Goal: Task Accomplishment & Management: Manage account settings

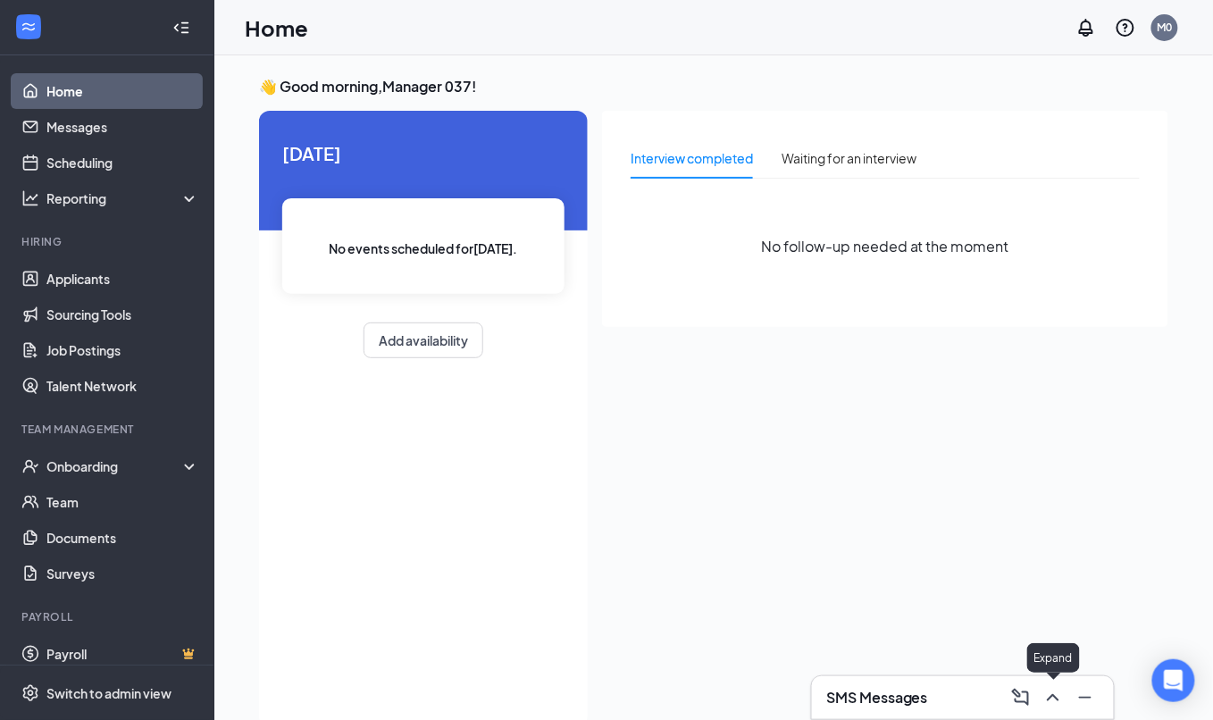
click at [1047, 700] on icon "ChevronUp" at bounding box center [1052, 697] width 21 height 21
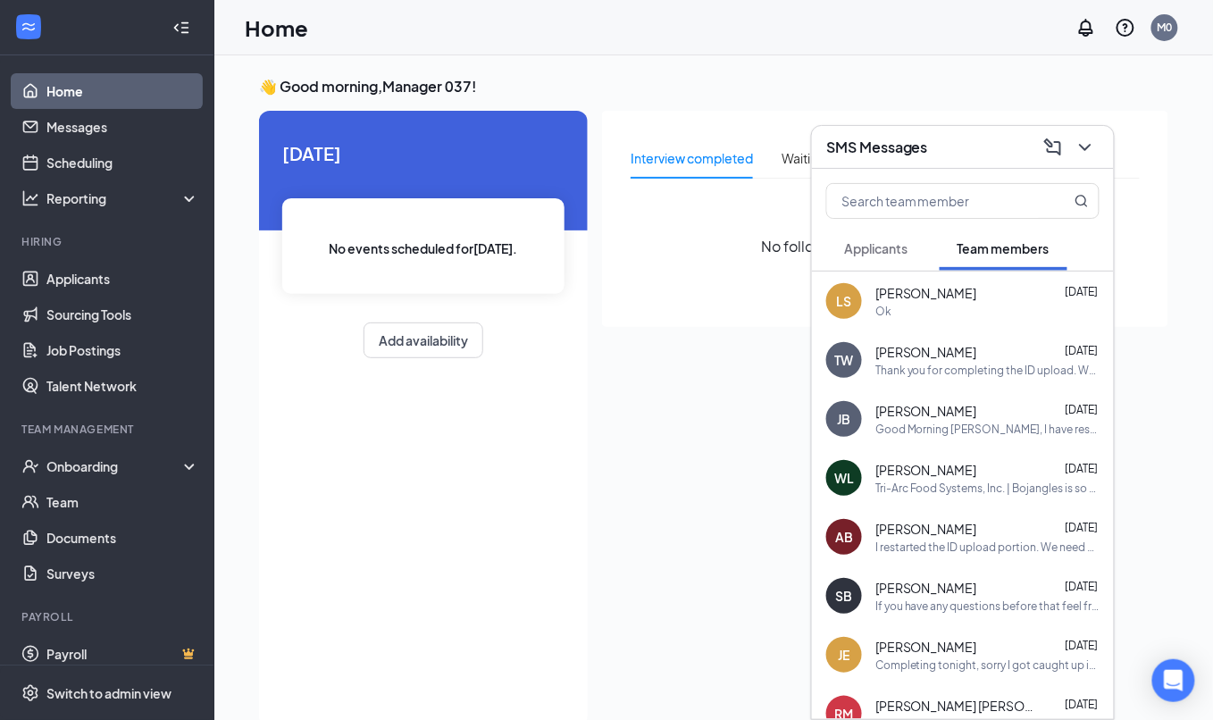
click at [949, 297] on span "[PERSON_NAME]" at bounding box center [926, 293] width 102 height 18
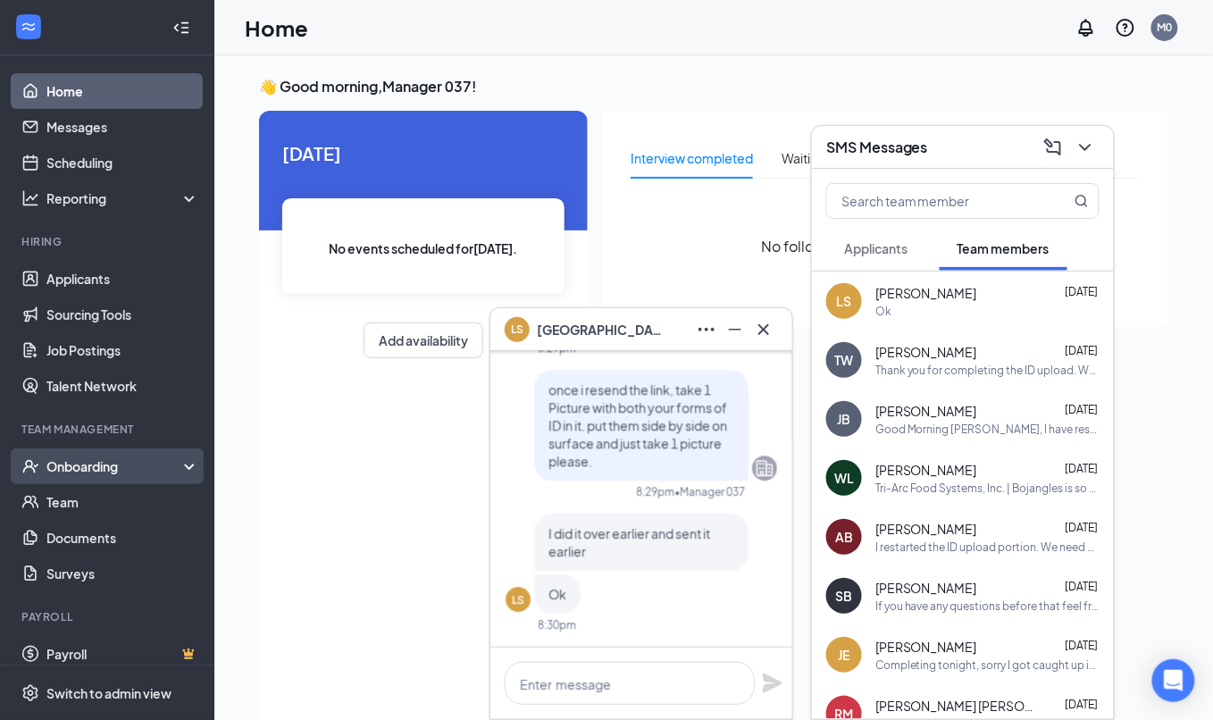
click at [134, 457] on div "Onboarding" at bounding box center [115, 466] width 138 height 18
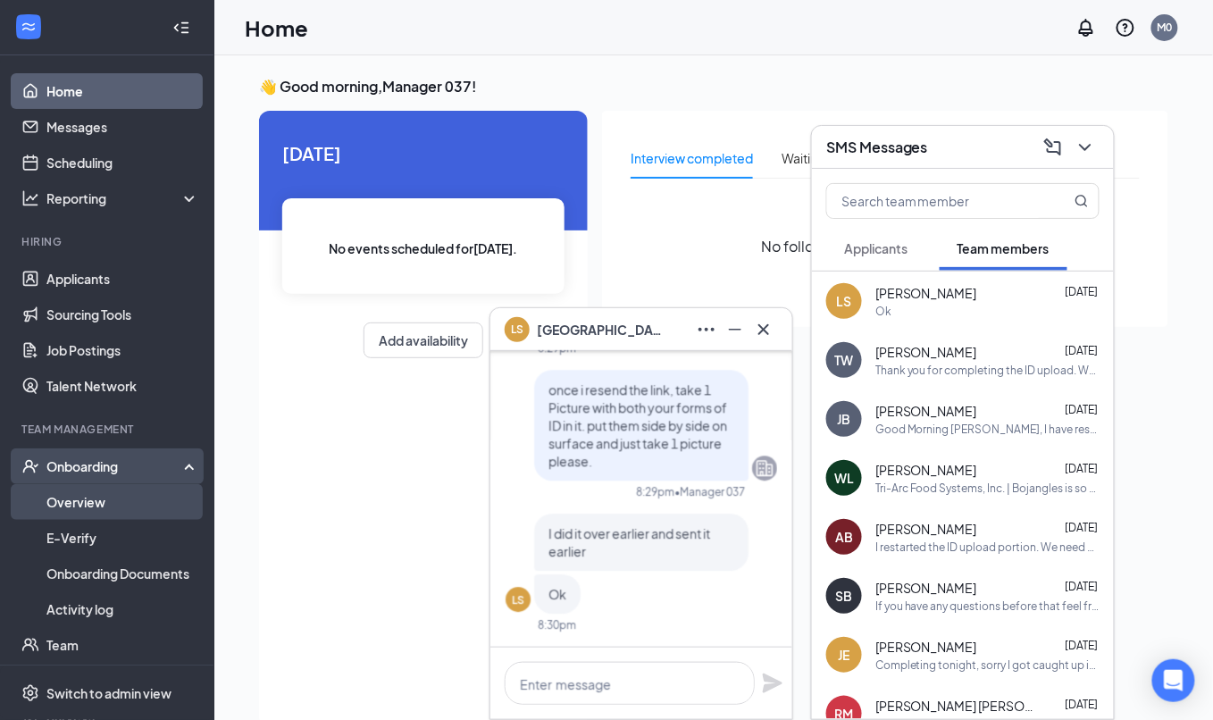
click at [118, 493] on link "Overview" at bounding box center [122, 502] width 153 height 36
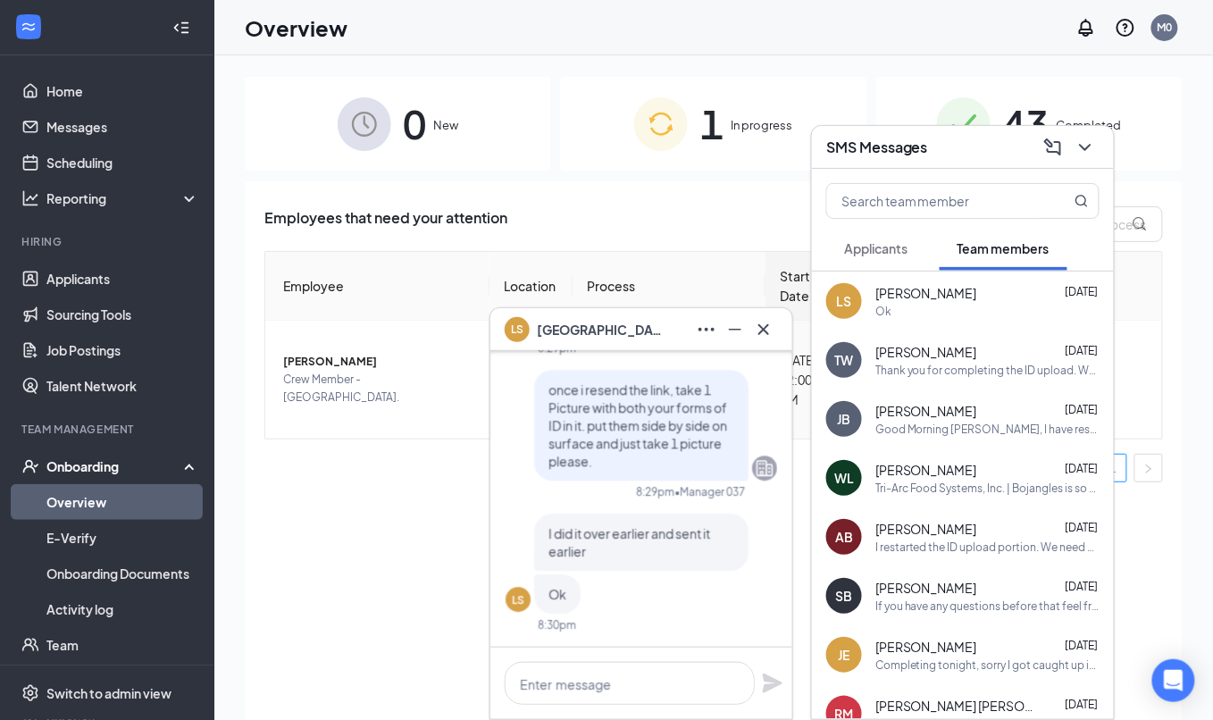
click at [1099, 140] on div at bounding box center [1083, 147] width 32 height 29
click at [765, 334] on icon "Cross" at bounding box center [763, 329] width 21 height 21
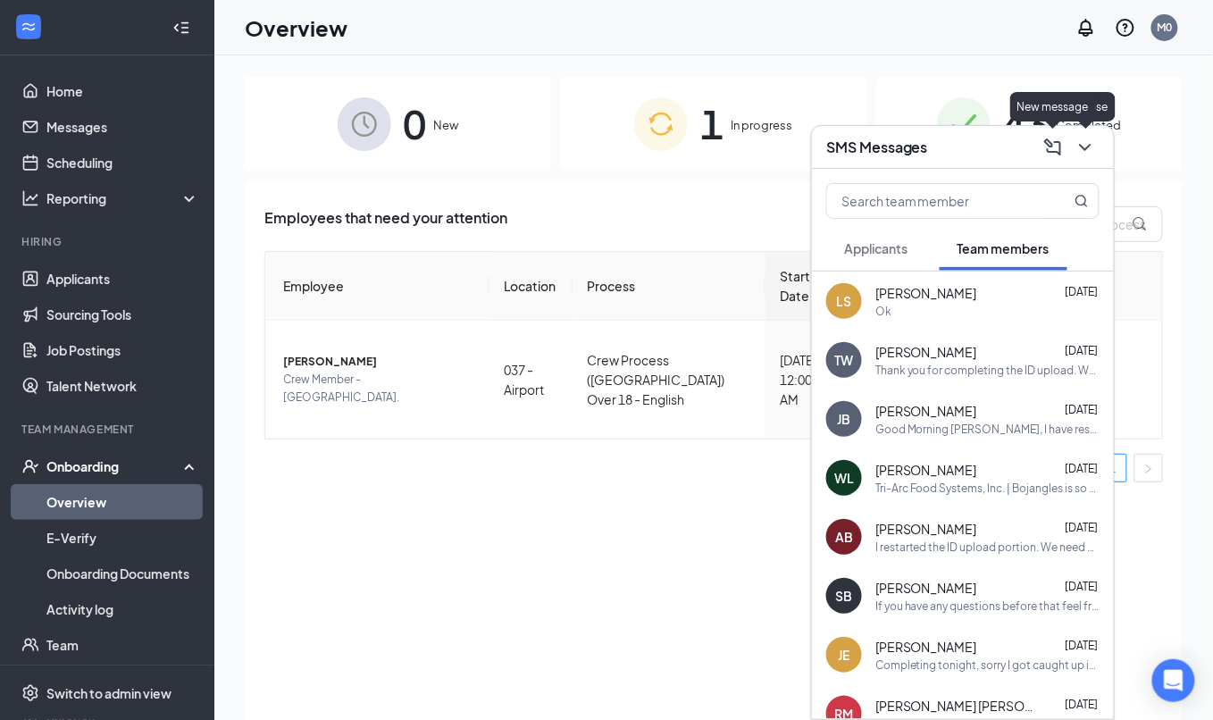
click at [1093, 144] on icon "ChevronDown" at bounding box center [1085, 147] width 21 height 21
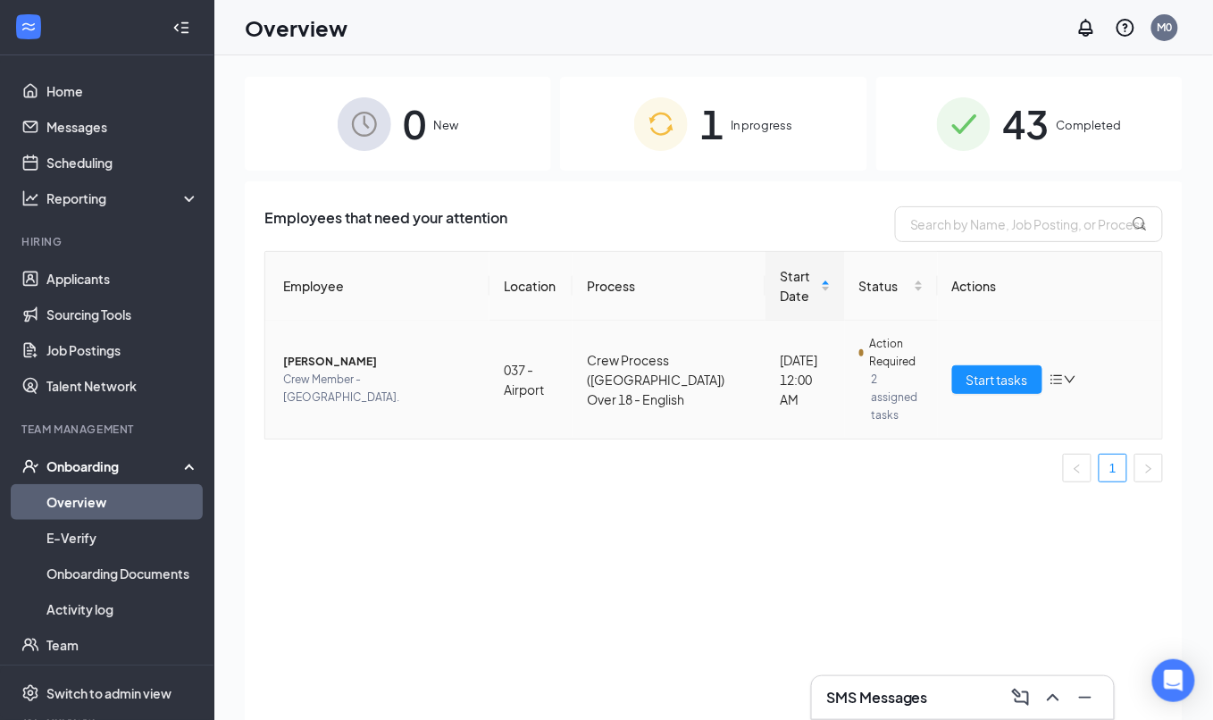
click at [886, 362] on span "Action Required" at bounding box center [896, 353] width 54 height 36
click at [929, 362] on td "Action Required 2 assigned tasks" at bounding box center [891, 380] width 93 height 118
click at [998, 376] on span "Start tasks" at bounding box center [997, 380] width 62 height 20
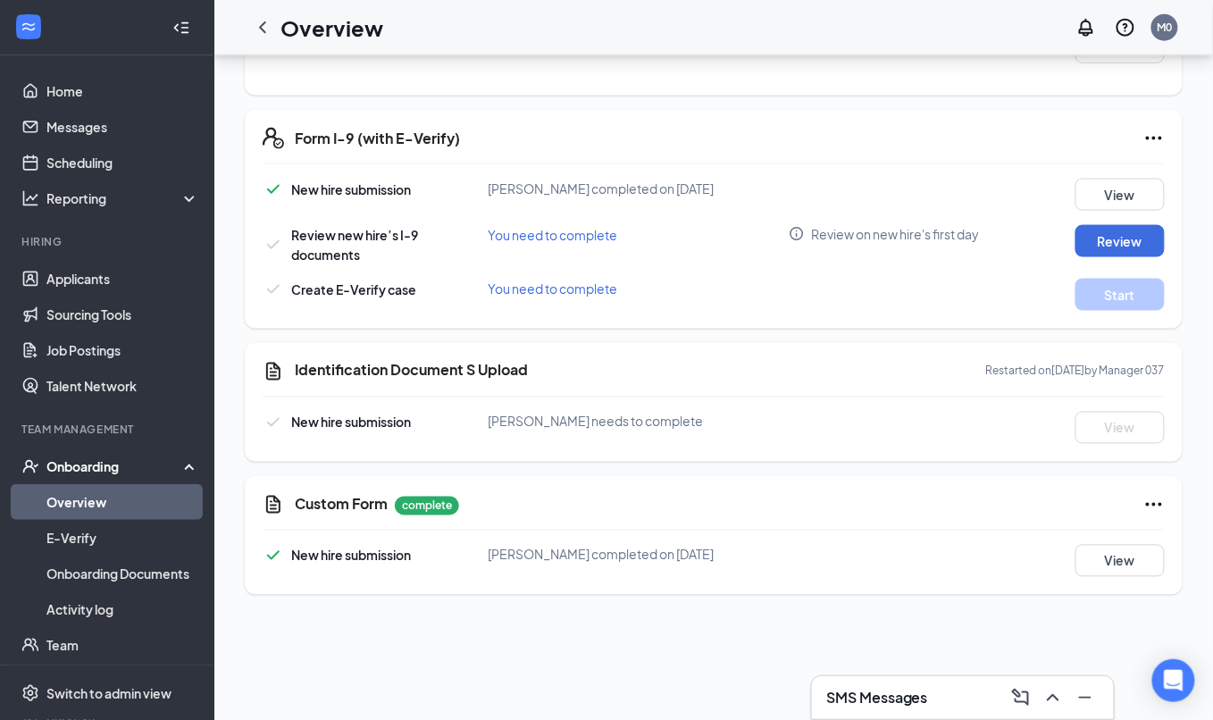
scroll to position [595, 0]
drag, startPoint x: 684, startPoint y: 413, endPoint x: 519, endPoint y: 451, distance: 169.7
click at [519, 451] on div "Identification Document S Upload Restarted on Sep 13, 2025 by Manager 037 New h…" at bounding box center [714, 401] width 938 height 119
click at [1056, 686] on button at bounding box center [1053, 697] width 29 height 29
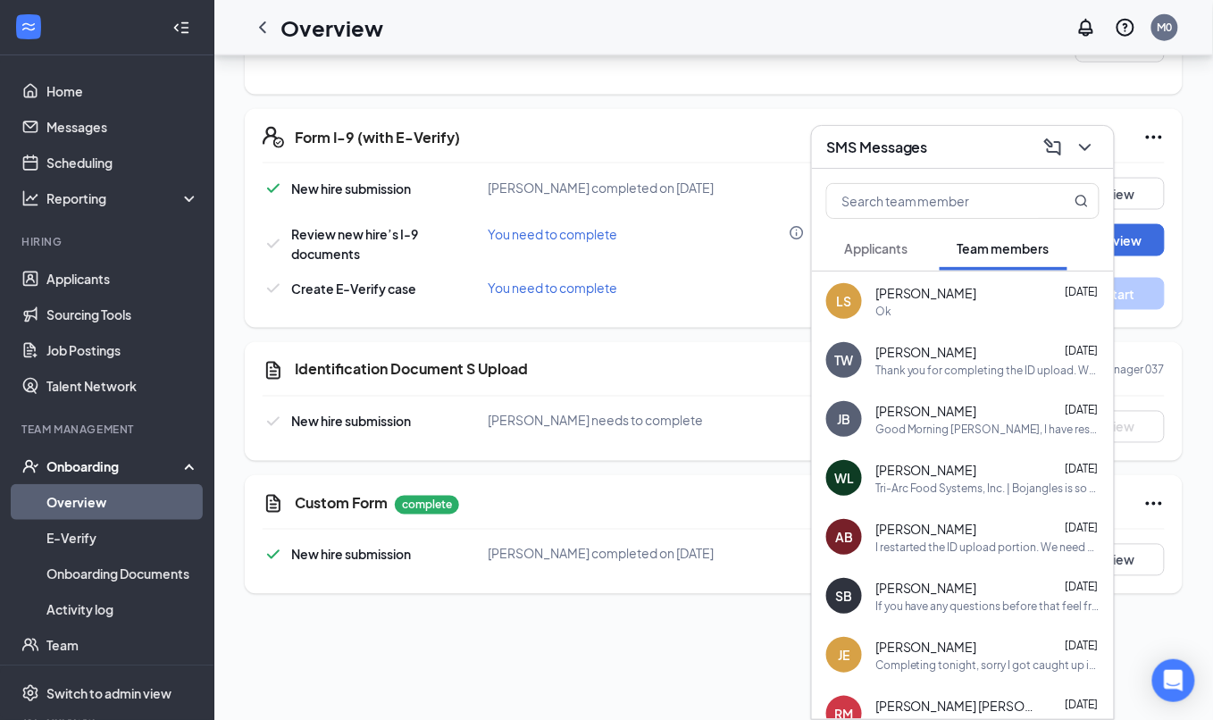
click at [915, 315] on div "Ok" at bounding box center [987, 311] width 224 height 15
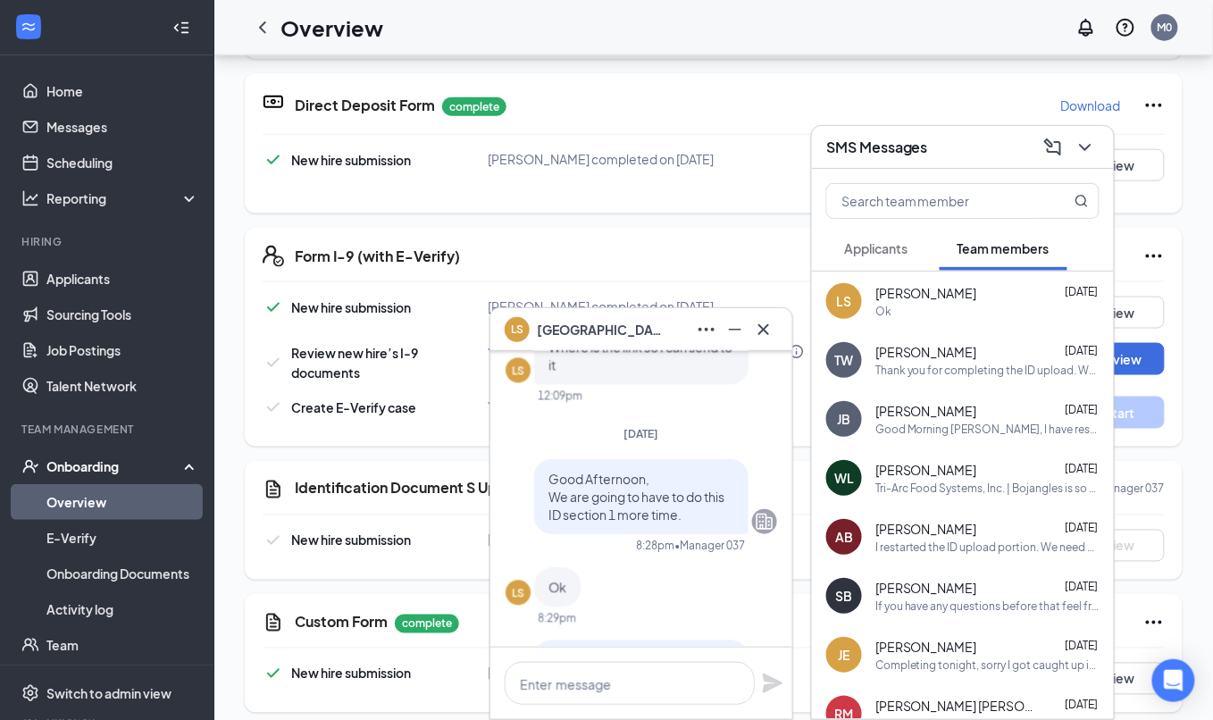
scroll to position [-238, 0]
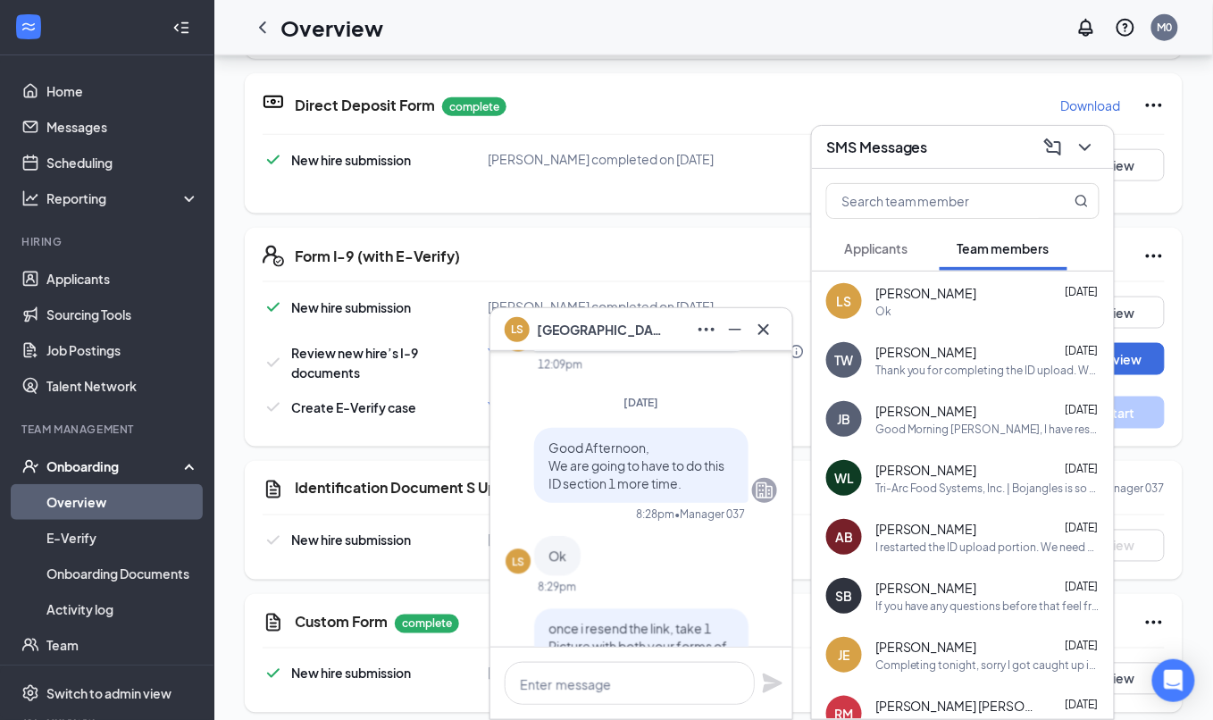
click at [1019, 318] on div "Ok" at bounding box center [987, 311] width 224 height 15
click at [721, 337] on div at bounding box center [735, 329] width 29 height 29
click at [715, 337] on icon "Ellipses" at bounding box center [706, 329] width 21 height 21
click at [730, 369] on link "View employee profile" at bounding box center [826, 378] width 239 height 18
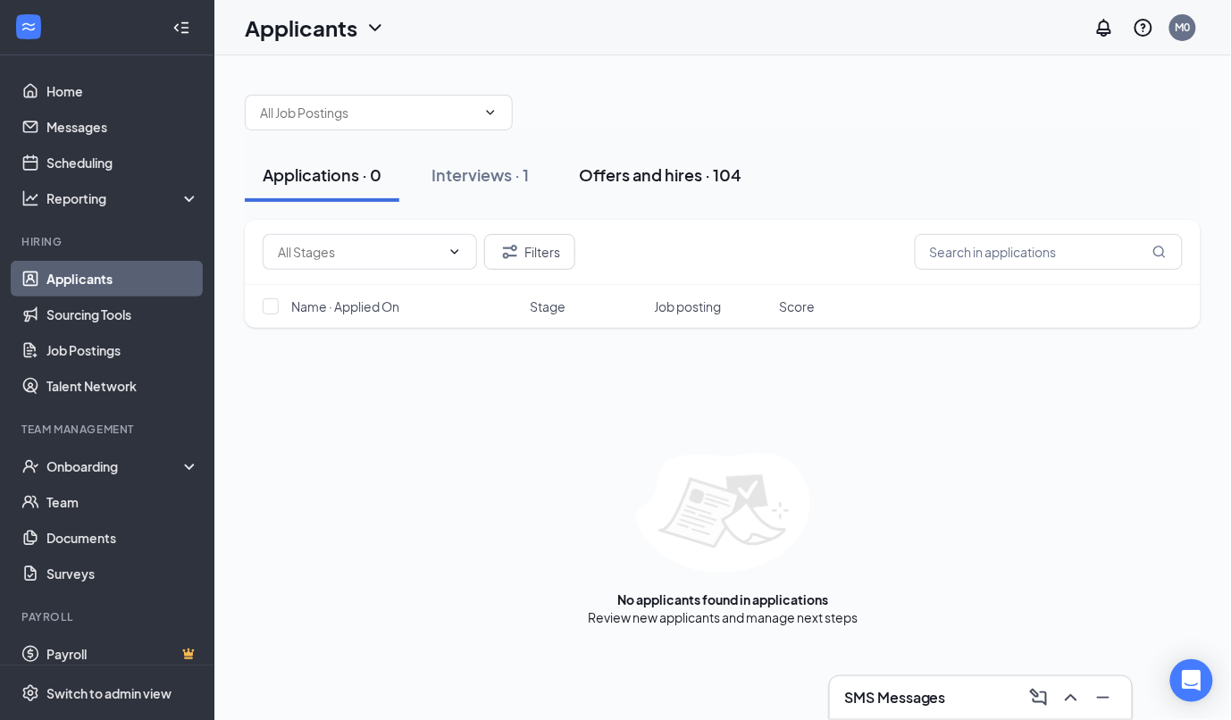
click at [611, 173] on div "Offers and hires · 104" at bounding box center [660, 174] width 163 height 22
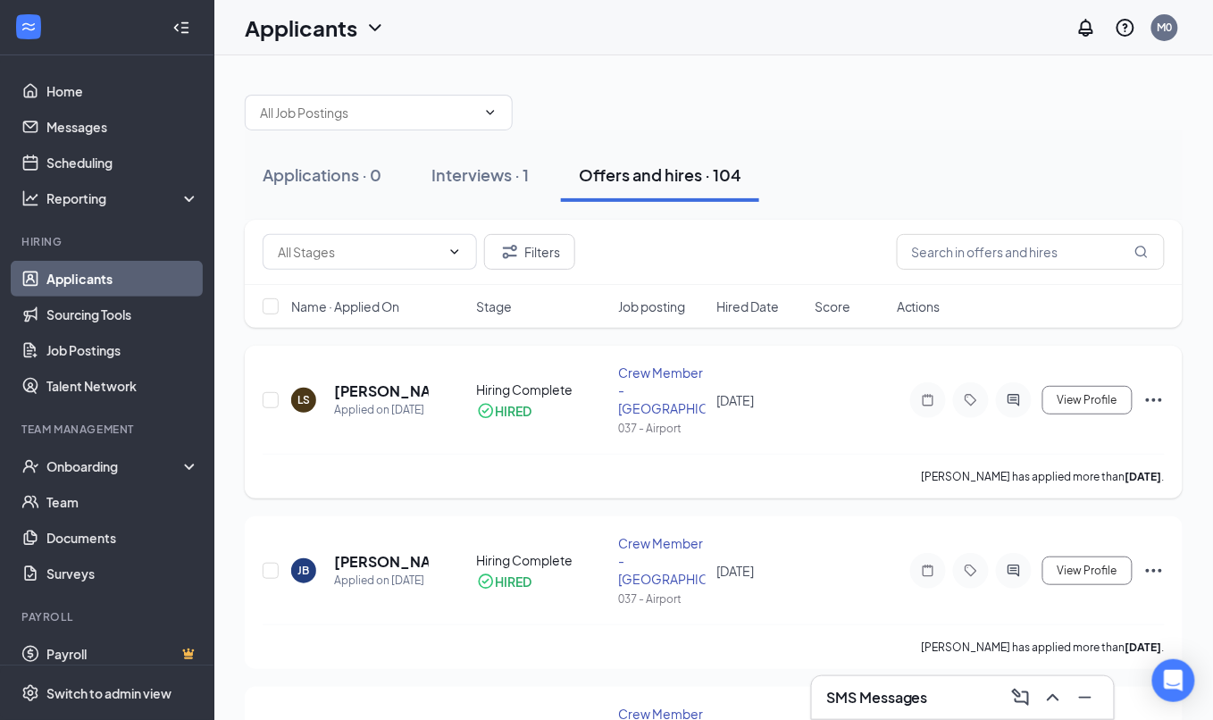
click at [1151, 395] on icon "Ellipses" at bounding box center [1153, 399] width 21 height 21
click at [937, 394] on icon "Note" at bounding box center [927, 400] width 21 height 14
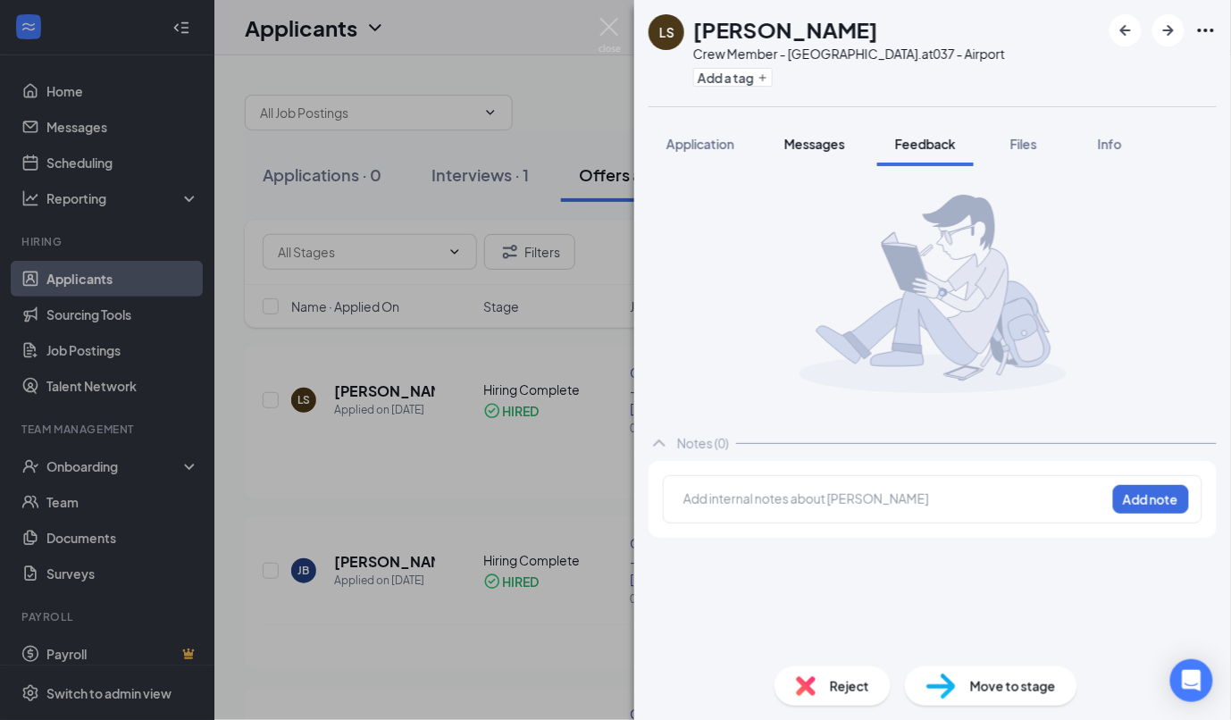
click at [800, 150] on span "Messages" at bounding box center [814, 144] width 61 height 16
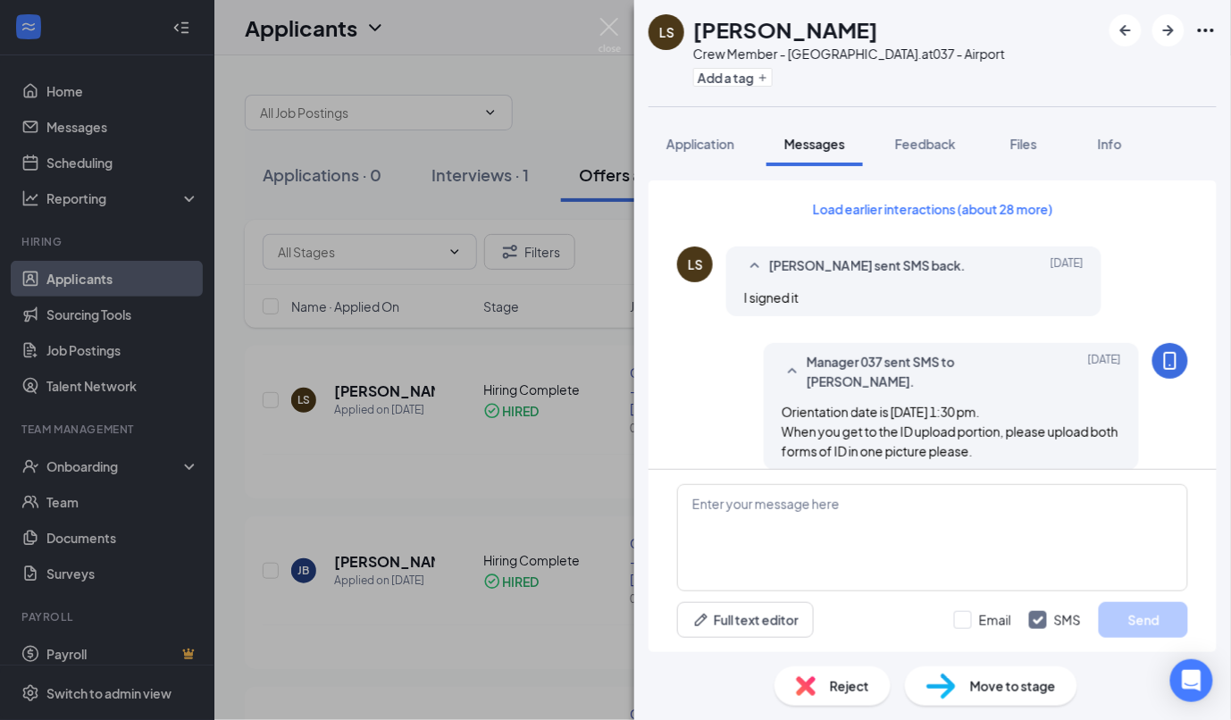
click at [534, 121] on div "LS Lafayette Sturn Crew Member - Airport Blvd. at 037 - Airport Add a tag Appli…" at bounding box center [615, 360] width 1231 height 720
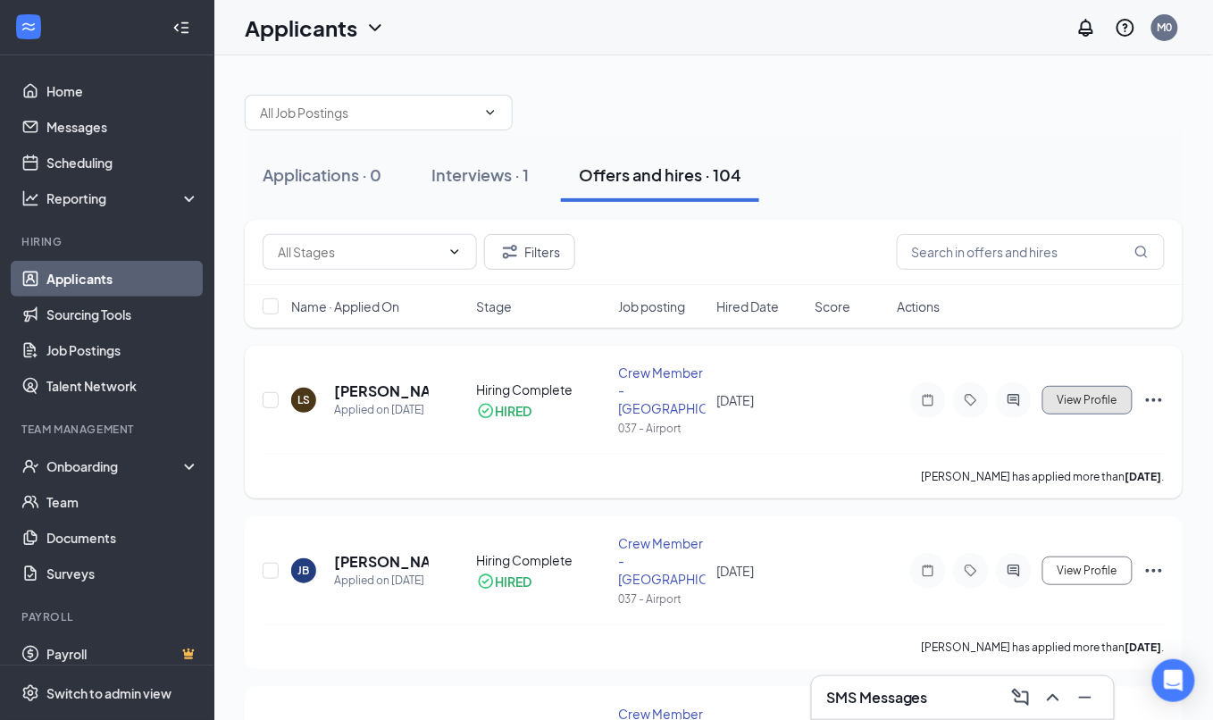
click at [1099, 398] on button "View Profile" at bounding box center [1087, 400] width 90 height 29
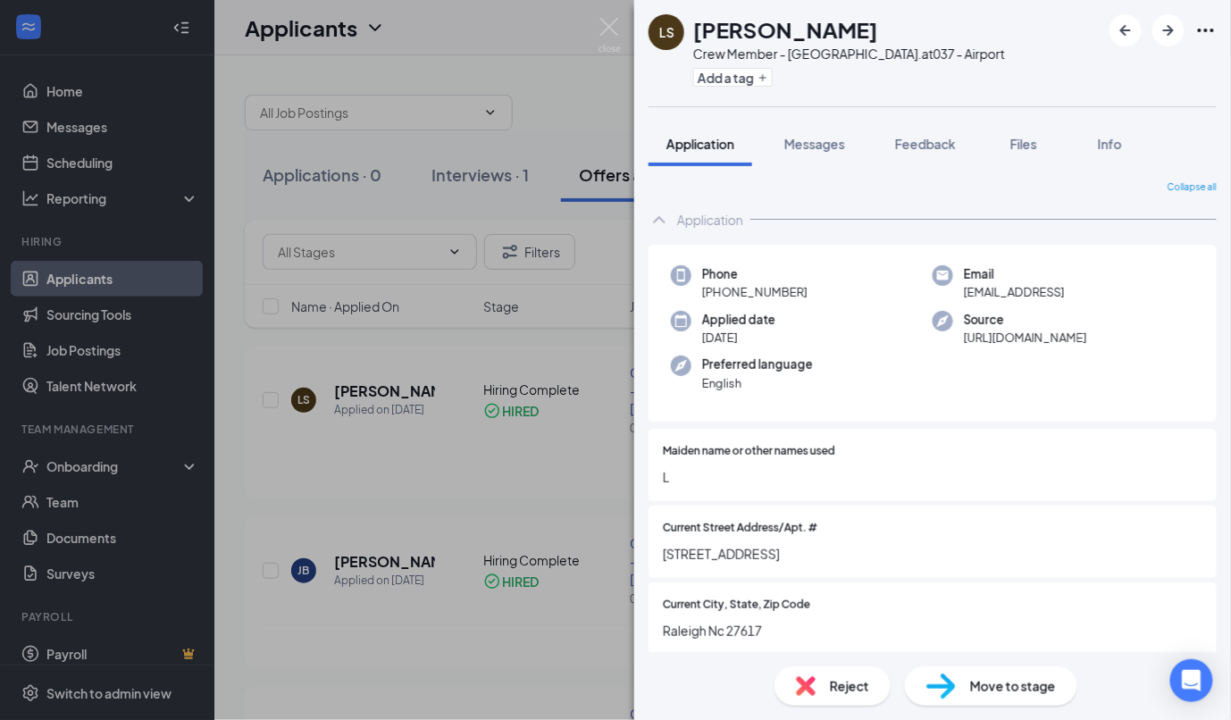
click at [1197, 27] on icon "Ellipses" at bounding box center [1205, 30] width 21 height 21
click at [1073, 33] on div "LS Lafayette Sturn Crew Member - Airport Blvd. at 037 - Airport Add a tag" at bounding box center [932, 53] width 597 height 106
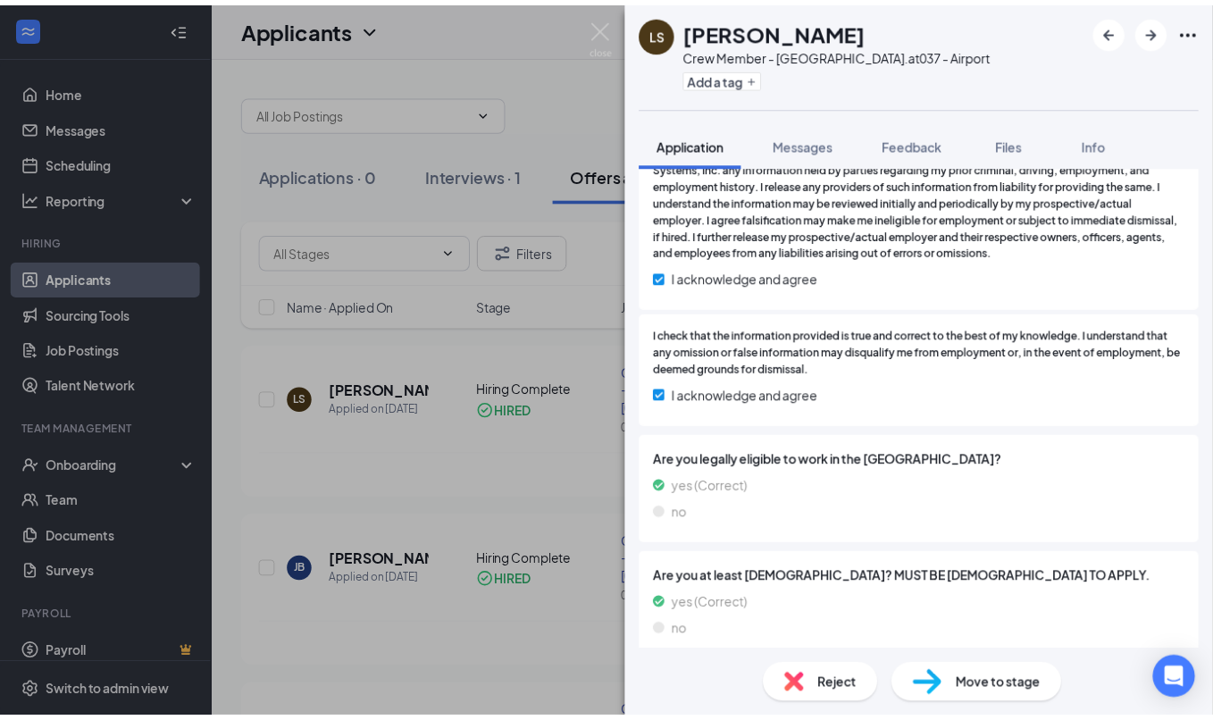
scroll to position [2576, 0]
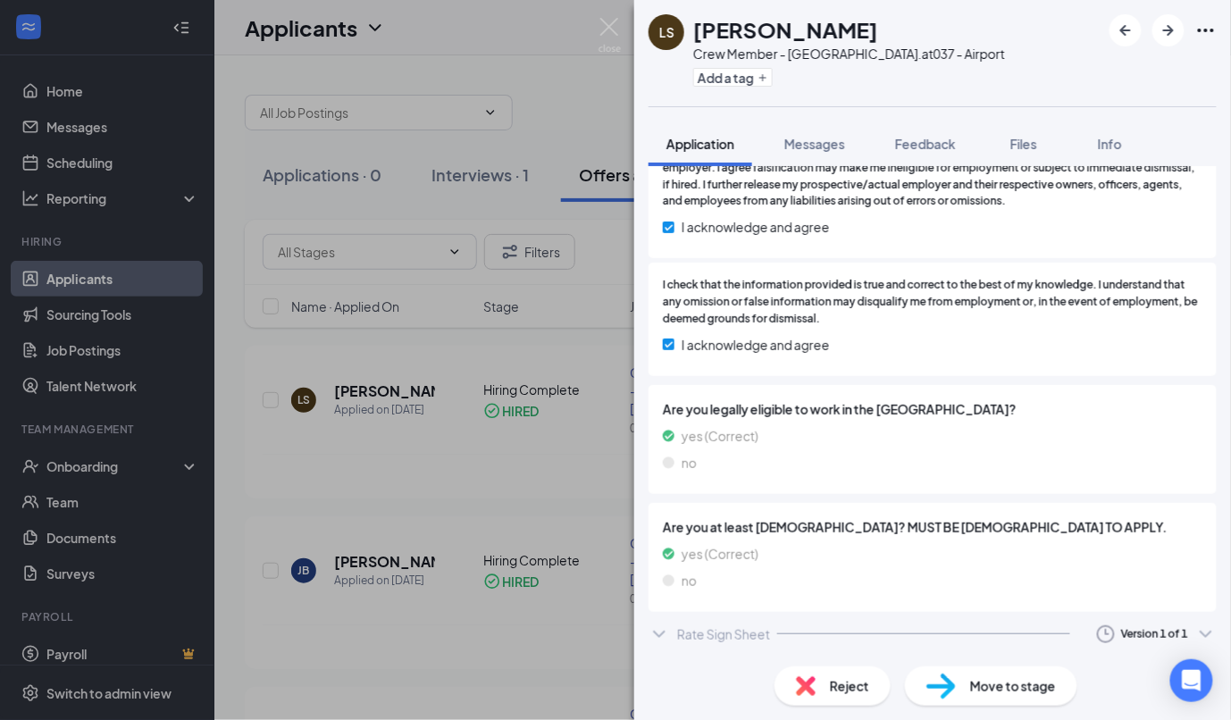
click at [536, 120] on div "LS Lafayette Sturn Crew Member - Airport Blvd. at 037 - Airport Add a tag Appli…" at bounding box center [615, 360] width 1231 height 720
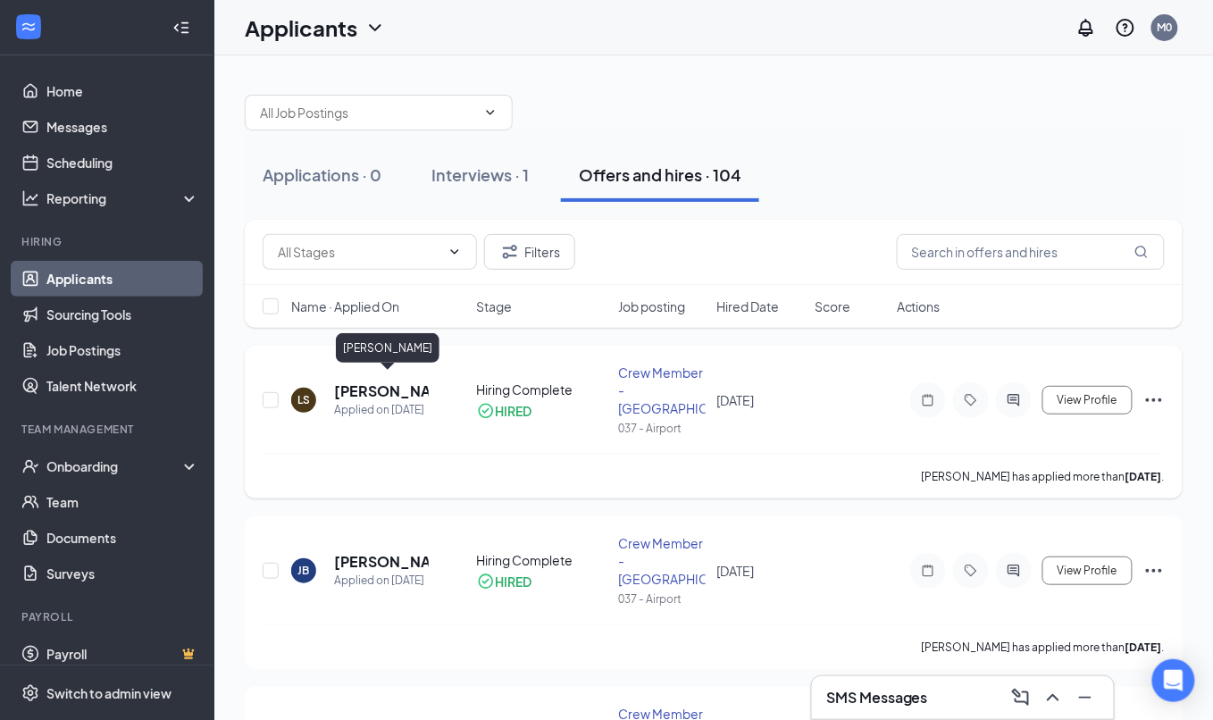
click at [364, 391] on h5 "[PERSON_NAME]" at bounding box center [381, 391] width 95 height 20
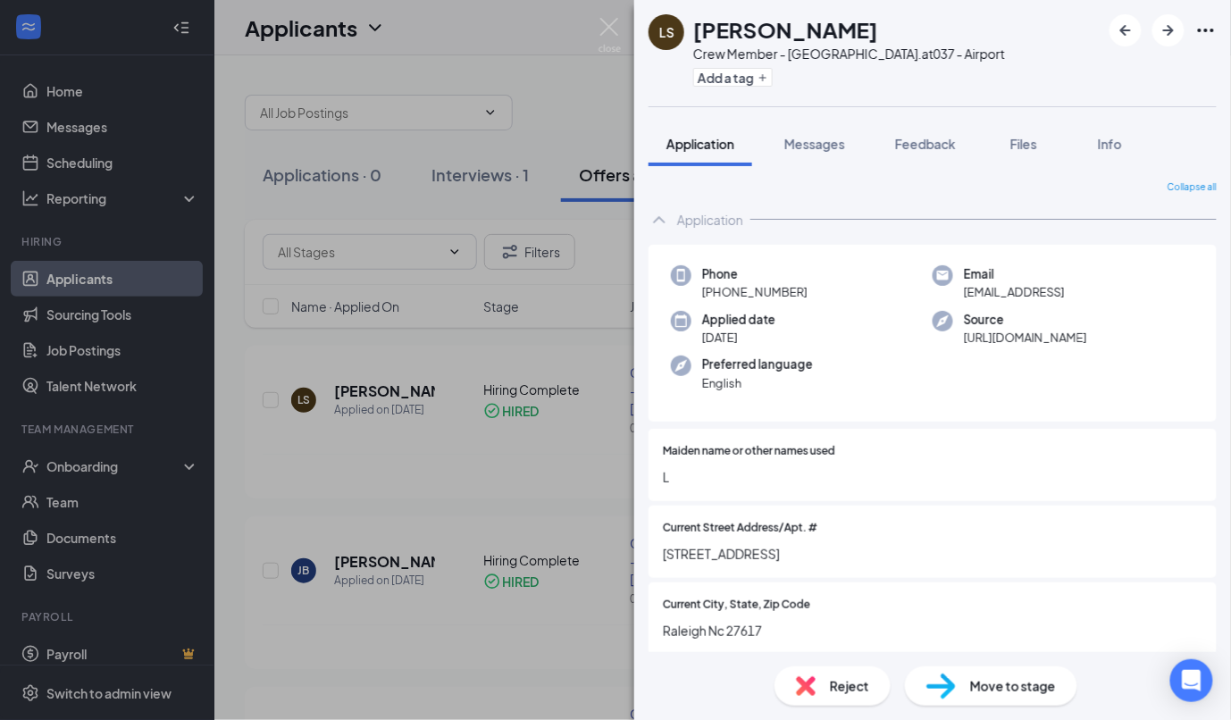
click at [94, 469] on div "LS Lafayette Sturn Crew Member - Airport Blvd. at 037 - Airport Add a tag Appli…" at bounding box center [615, 360] width 1231 height 720
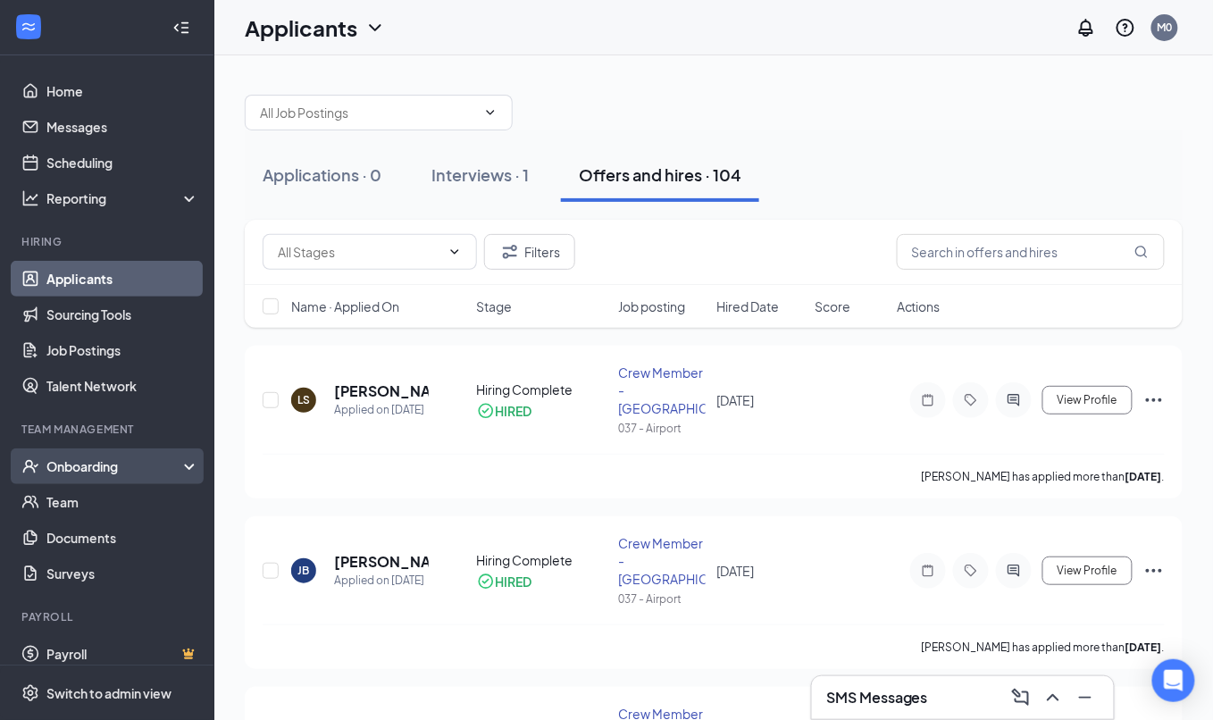
click at [84, 482] on div "Onboarding" at bounding box center [107, 466] width 214 height 36
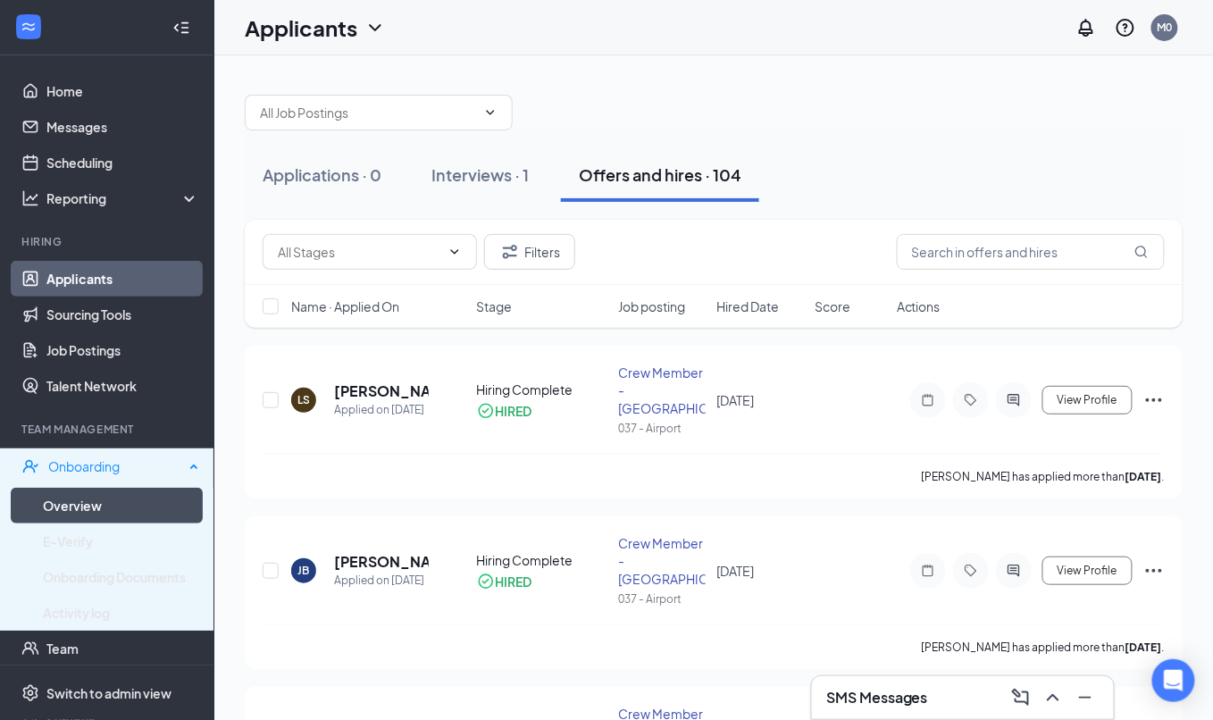
click at [84, 494] on link "Overview" at bounding box center [121, 506] width 156 height 36
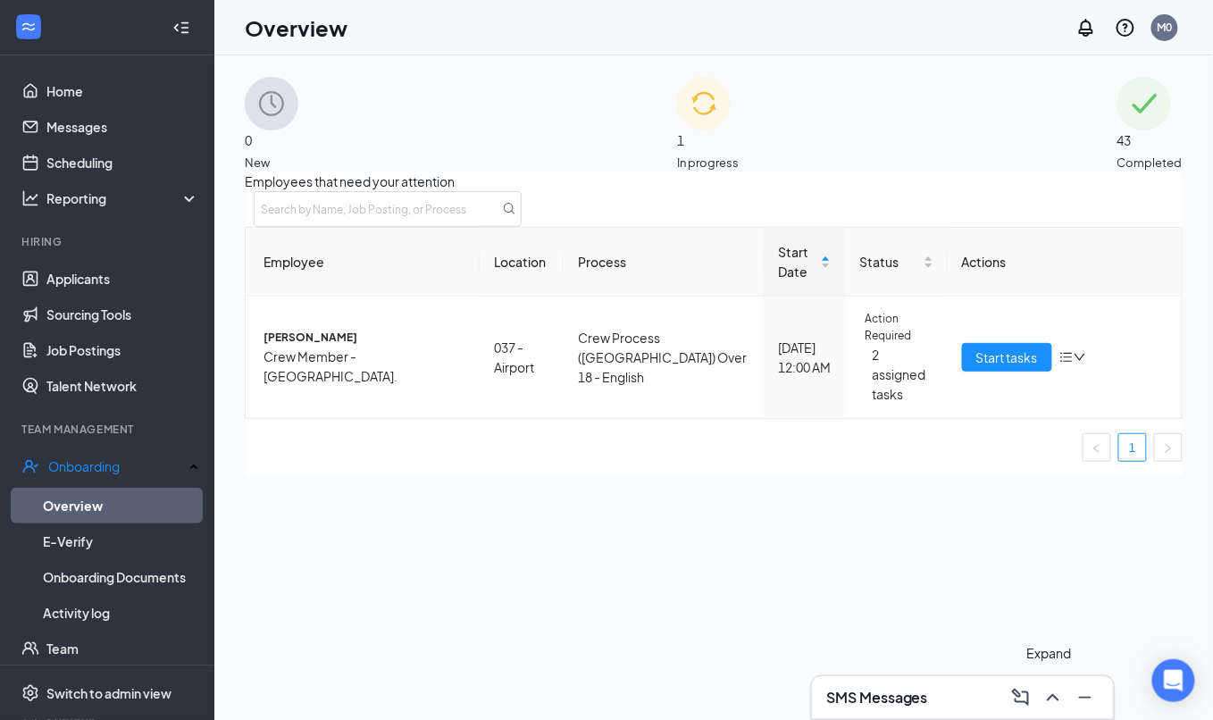
click at [1061, 699] on icon "ChevronUp" at bounding box center [1052, 697] width 21 height 21
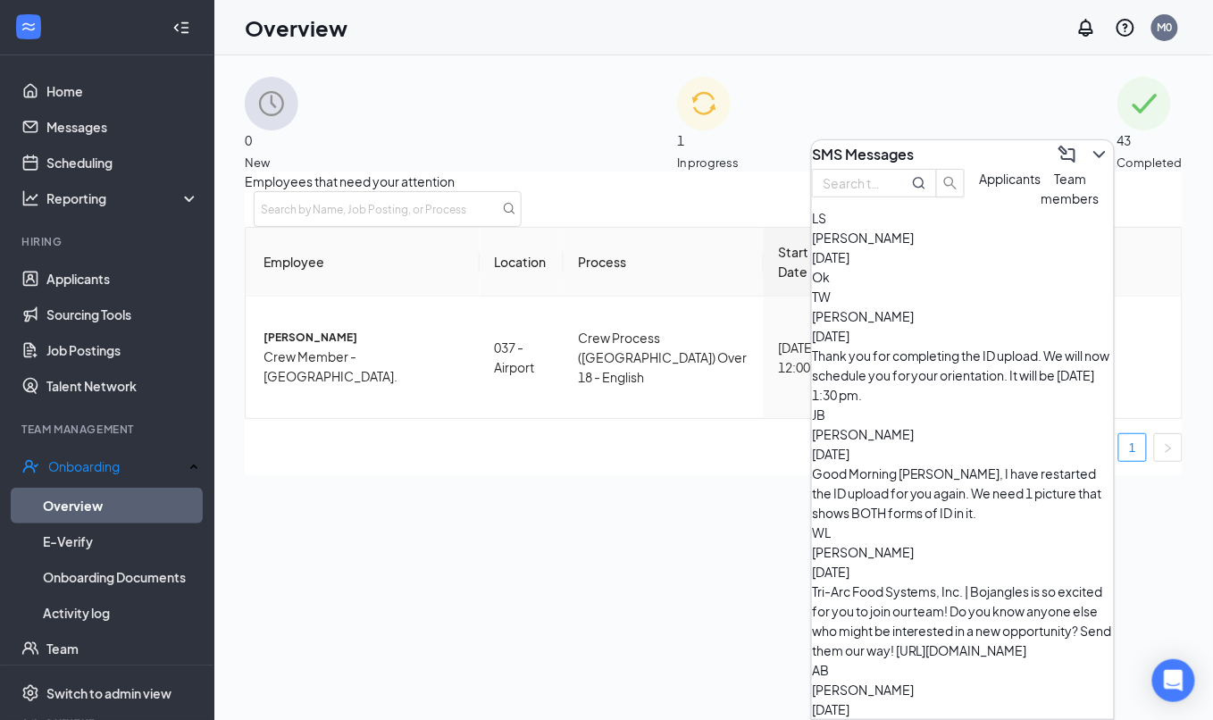
click at [981, 287] on div "Ok" at bounding box center [963, 277] width 302 height 20
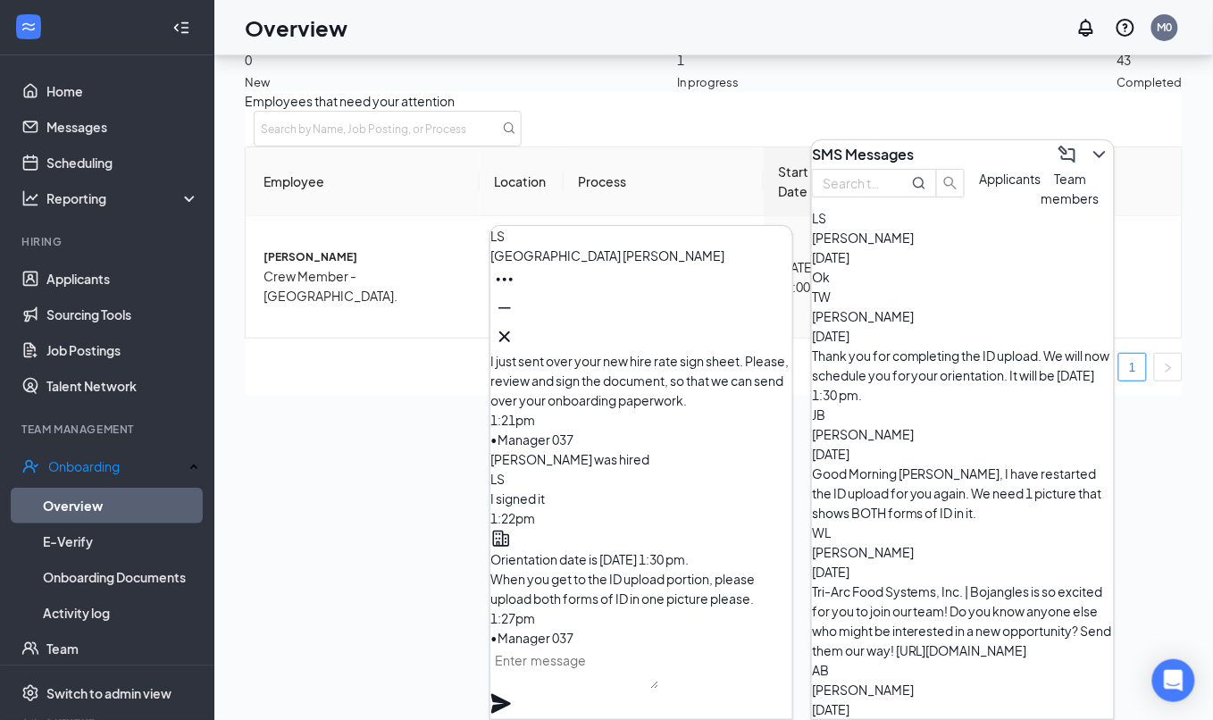
scroll to position [-833, 0]
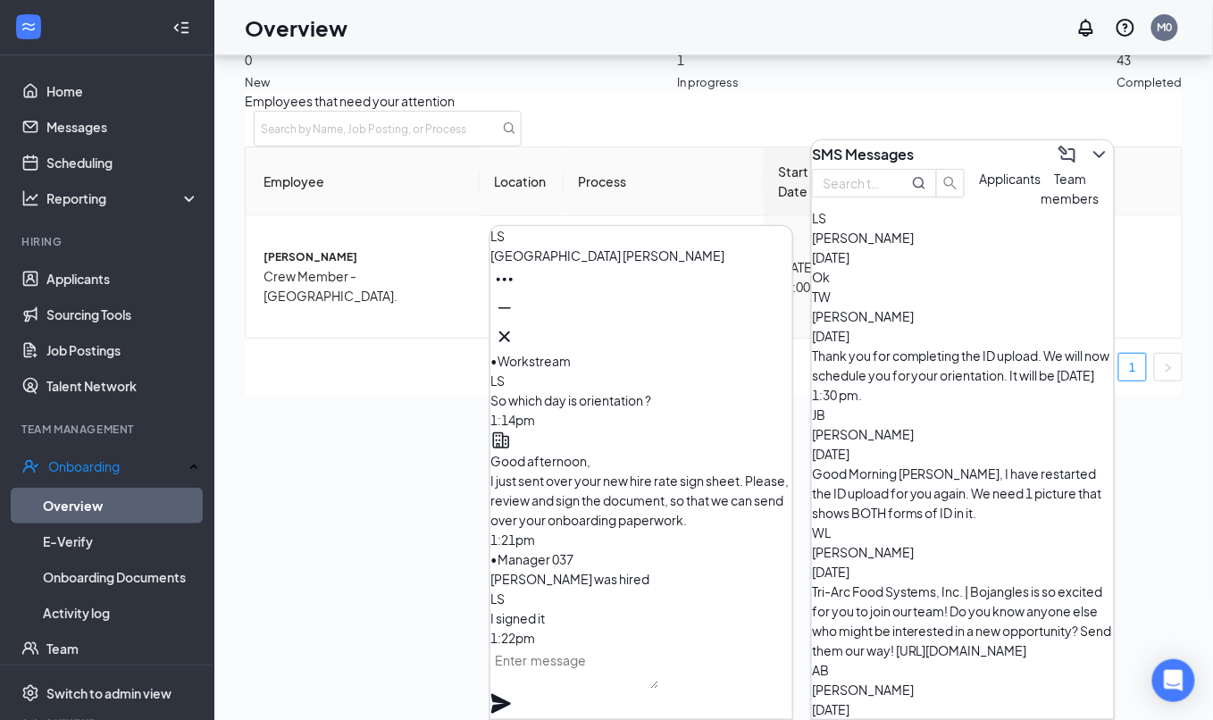
click at [366, 368] on ul "1" at bounding box center [714, 367] width 938 height 29
click at [1099, 146] on button at bounding box center [1099, 154] width 29 height 29
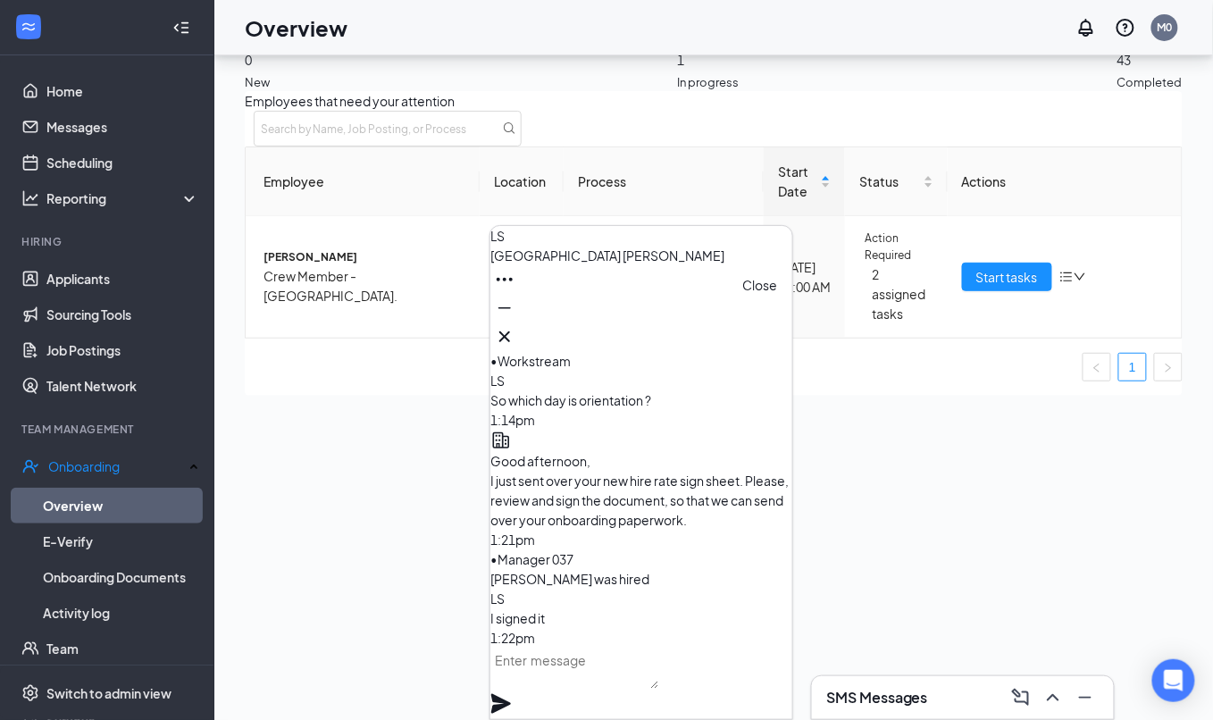
click at [515, 326] on icon "Cross" at bounding box center [504, 336] width 21 height 21
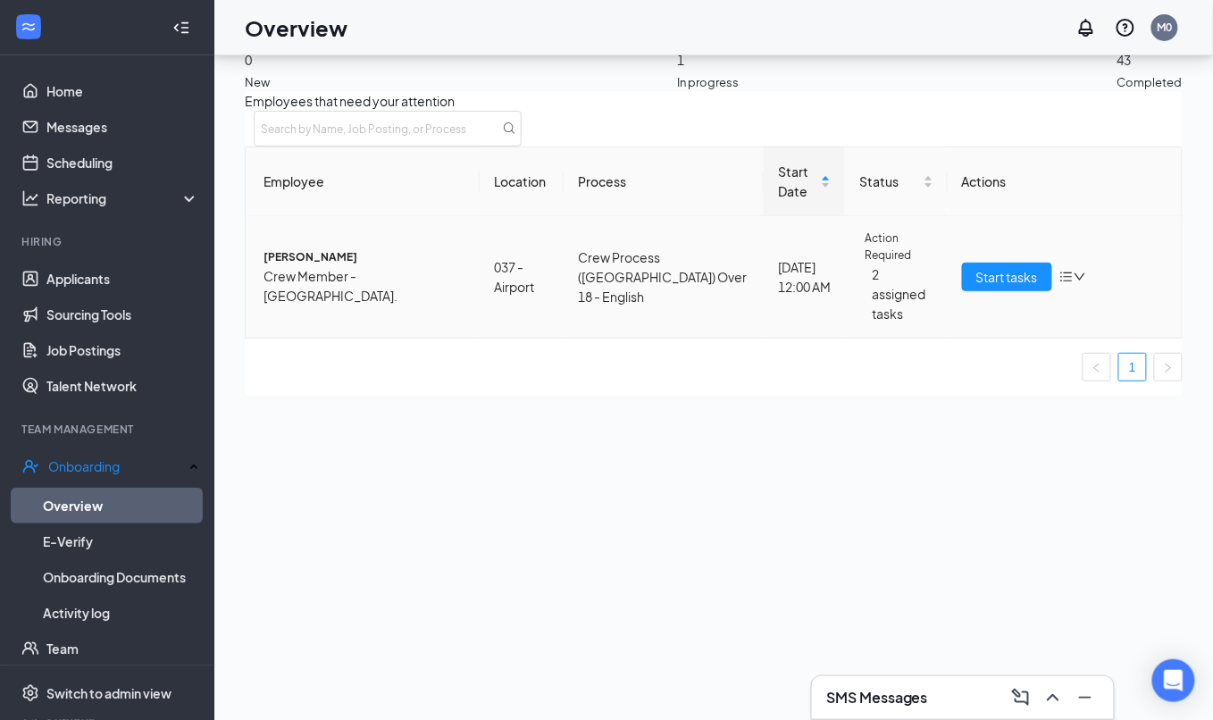
click at [356, 266] on span "[PERSON_NAME]" at bounding box center [365, 257] width 202 height 17
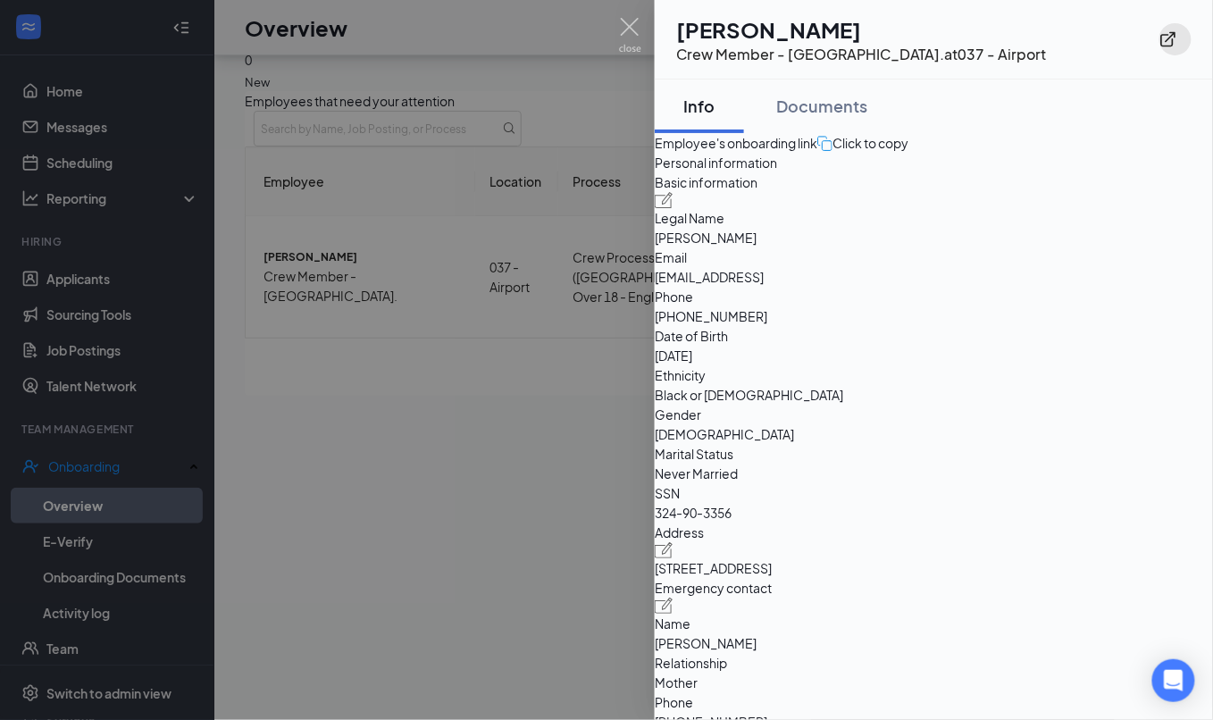
click at [1162, 43] on button "button" at bounding box center [1175, 39] width 32 height 32
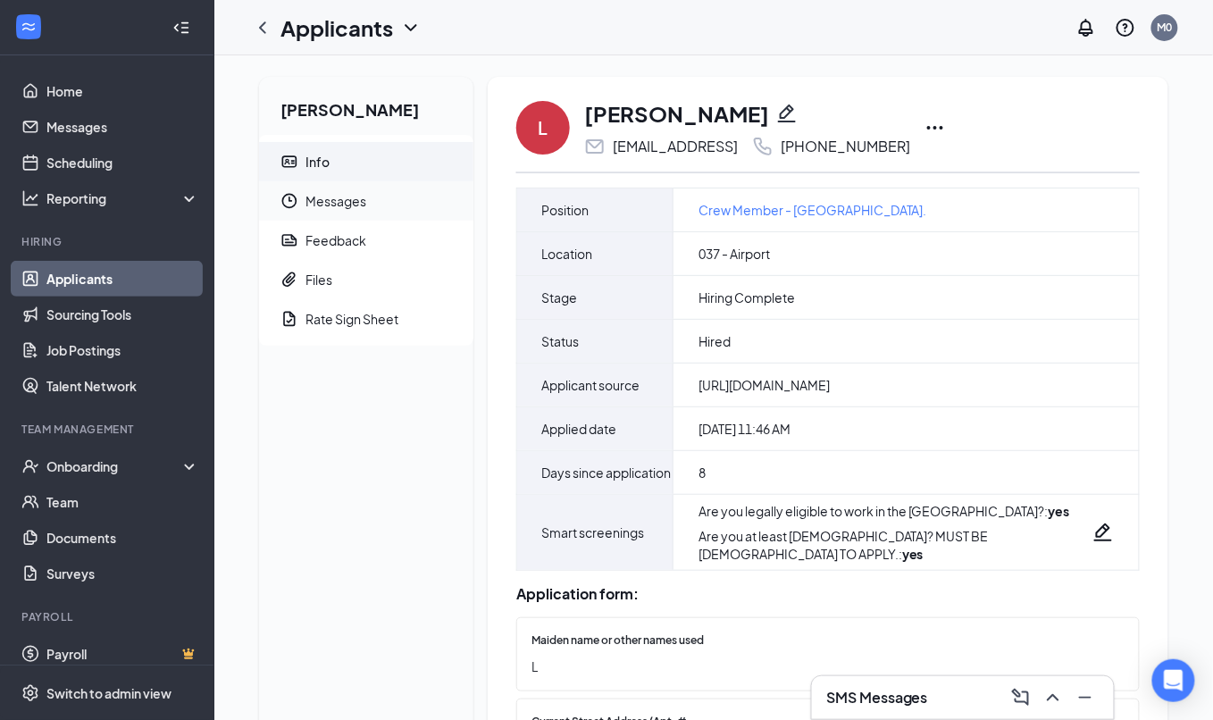
click at [354, 194] on span "Messages" at bounding box center [382, 200] width 154 height 39
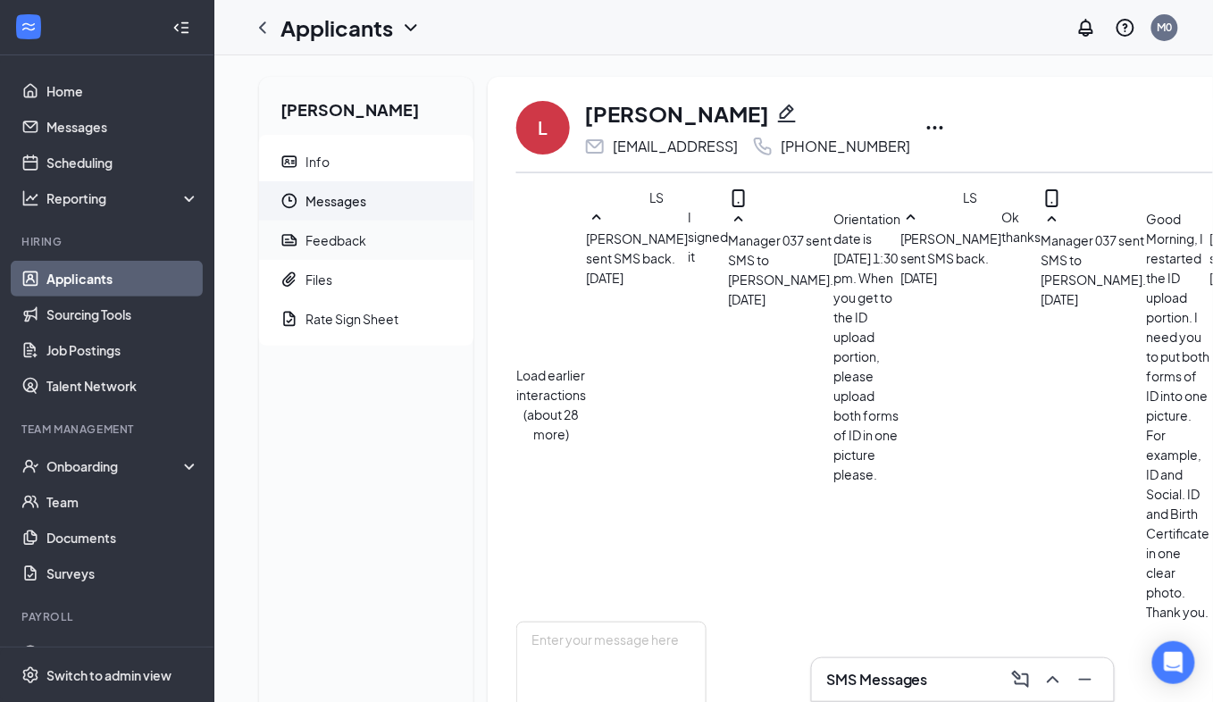
click at [347, 255] on span "Feedback" at bounding box center [382, 240] width 154 height 39
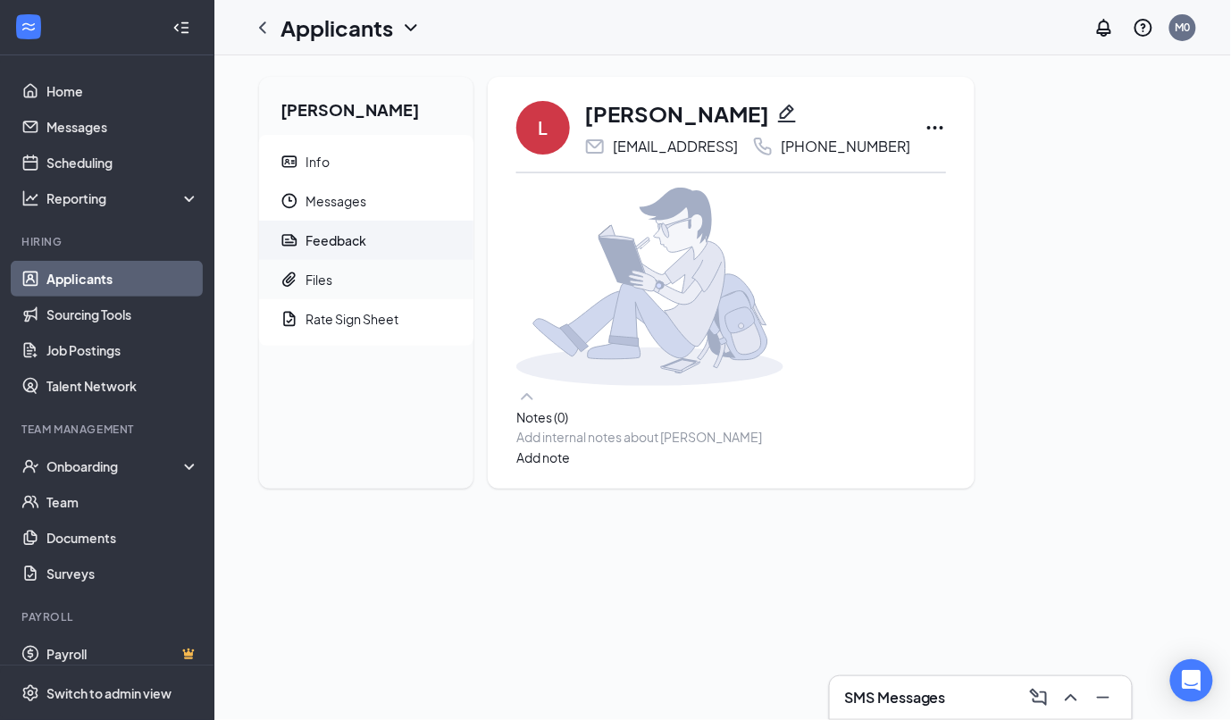
click at [322, 286] on div "Files" at bounding box center [318, 280] width 27 height 18
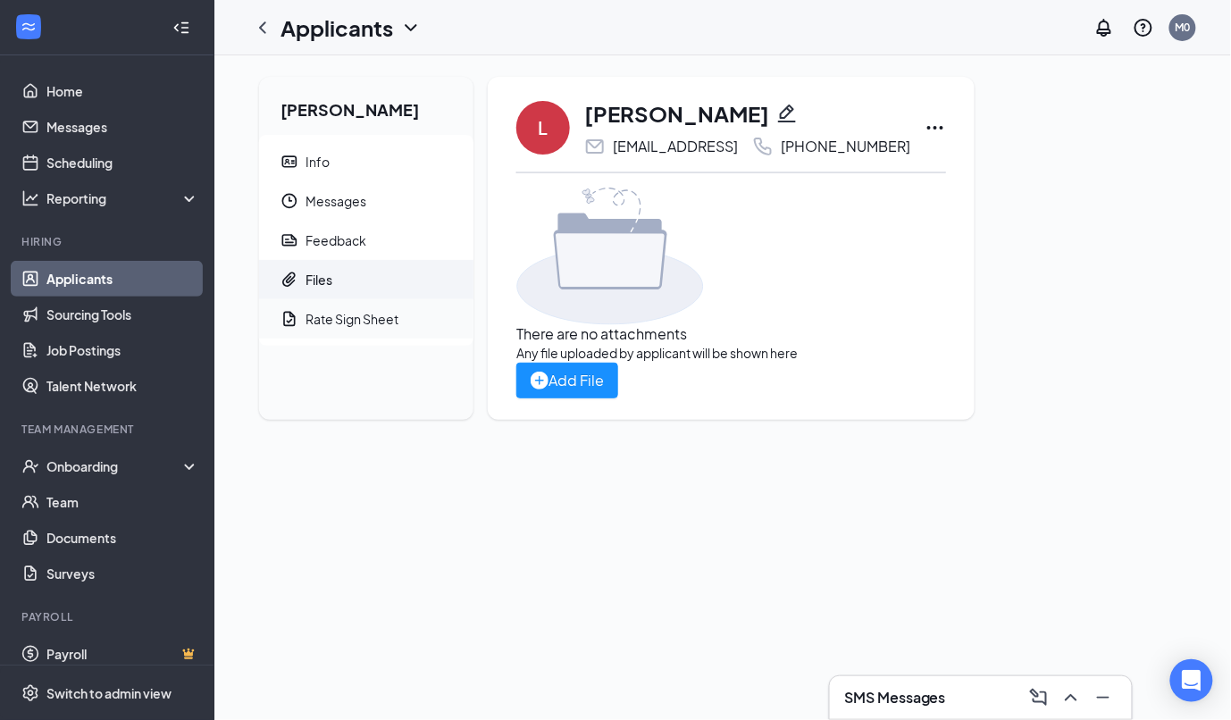
click at [334, 322] on div "Rate Sign Sheet" at bounding box center [351, 319] width 93 height 18
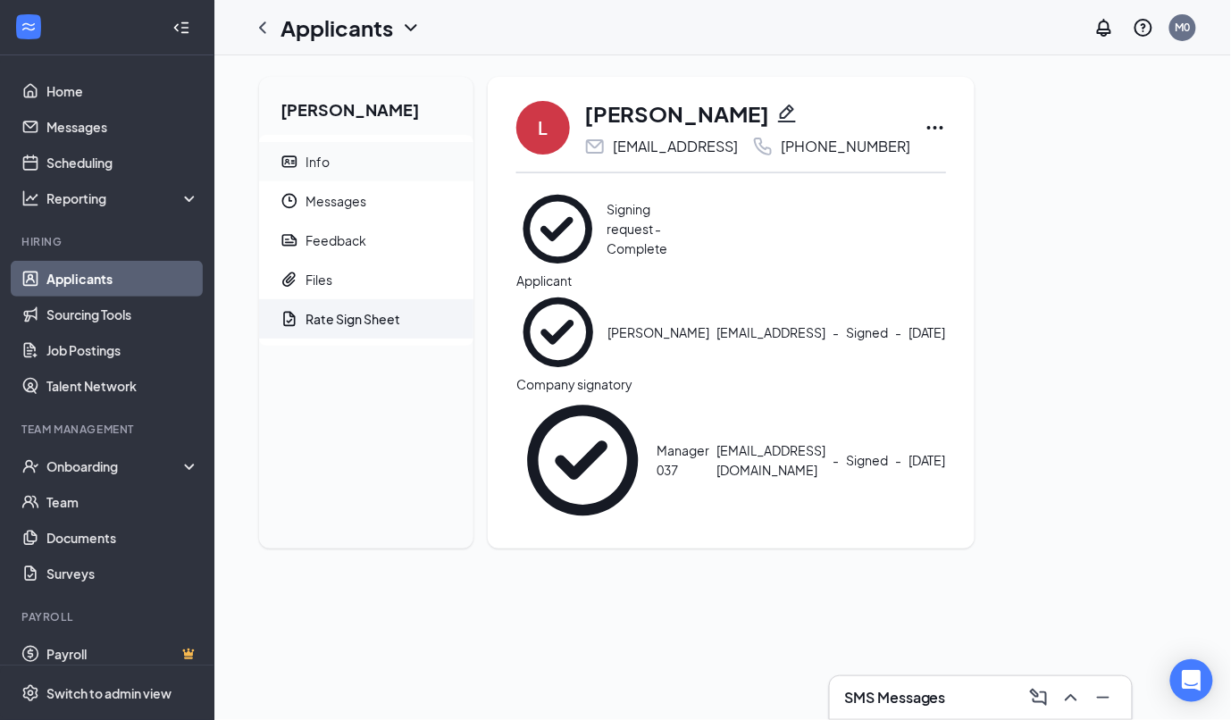
click at [345, 155] on span "Info" at bounding box center [382, 161] width 154 height 39
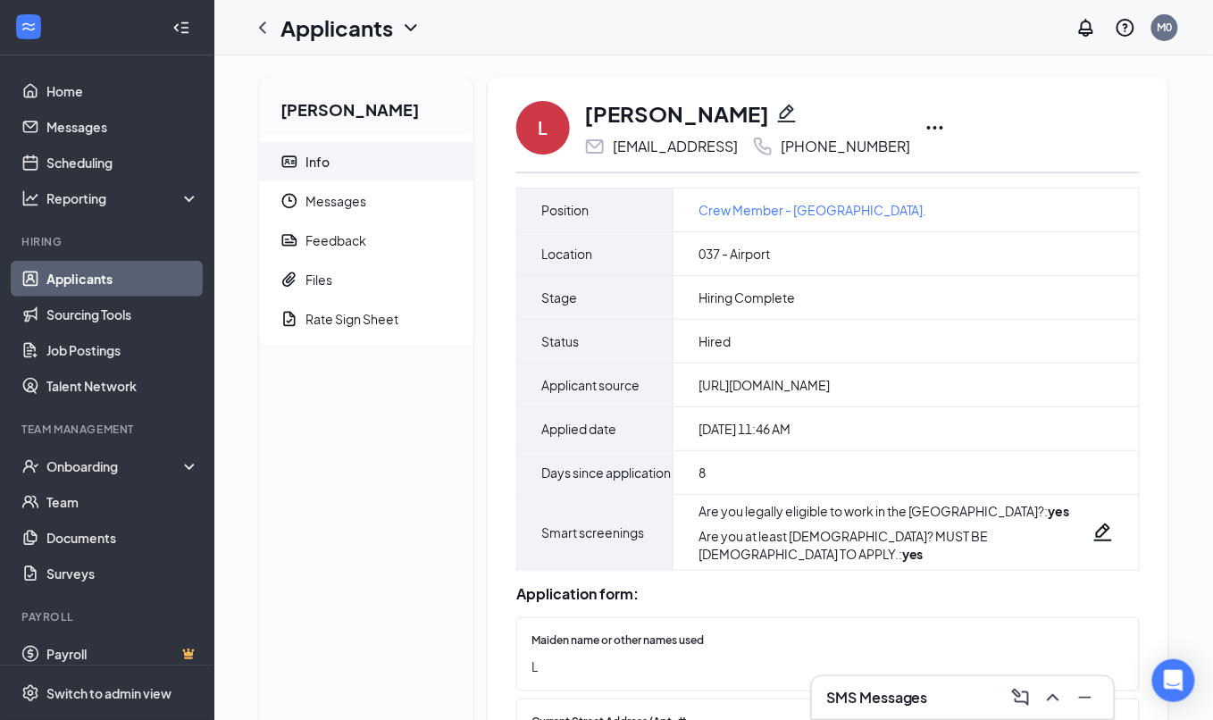
click at [941, 134] on icon "Ellipses" at bounding box center [934, 127] width 21 height 21
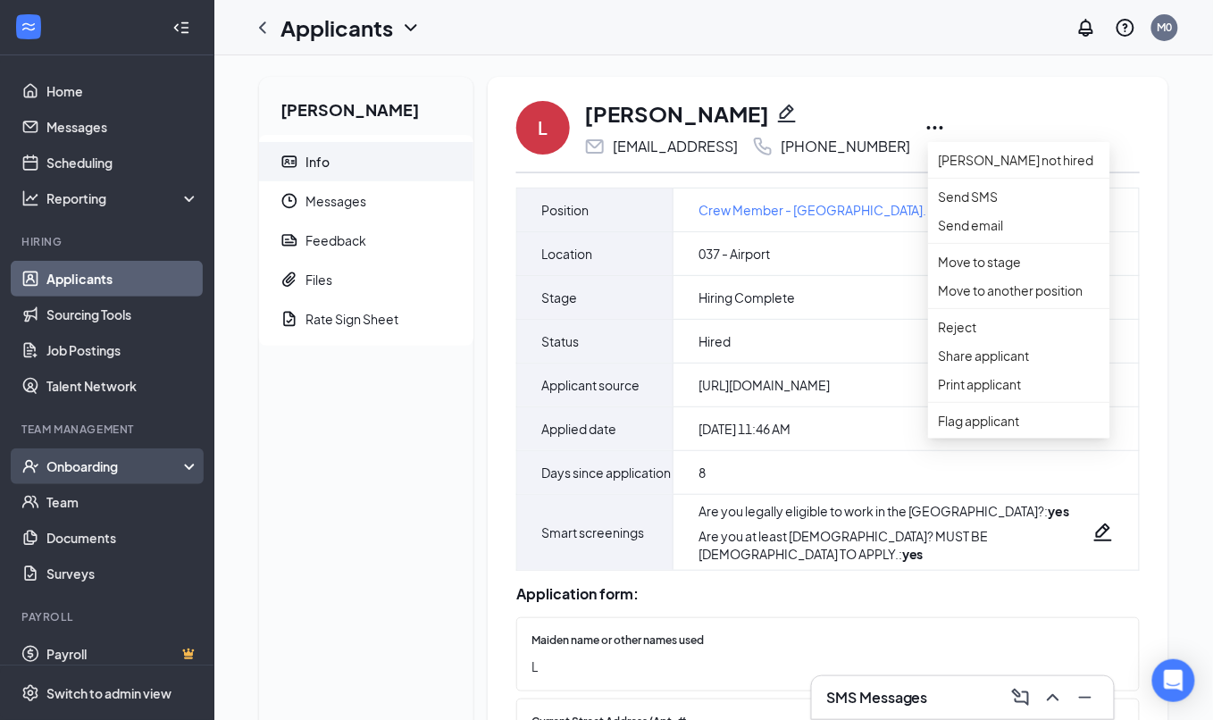
click at [58, 475] on div "Onboarding" at bounding box center [107, 466] width 214 height 36
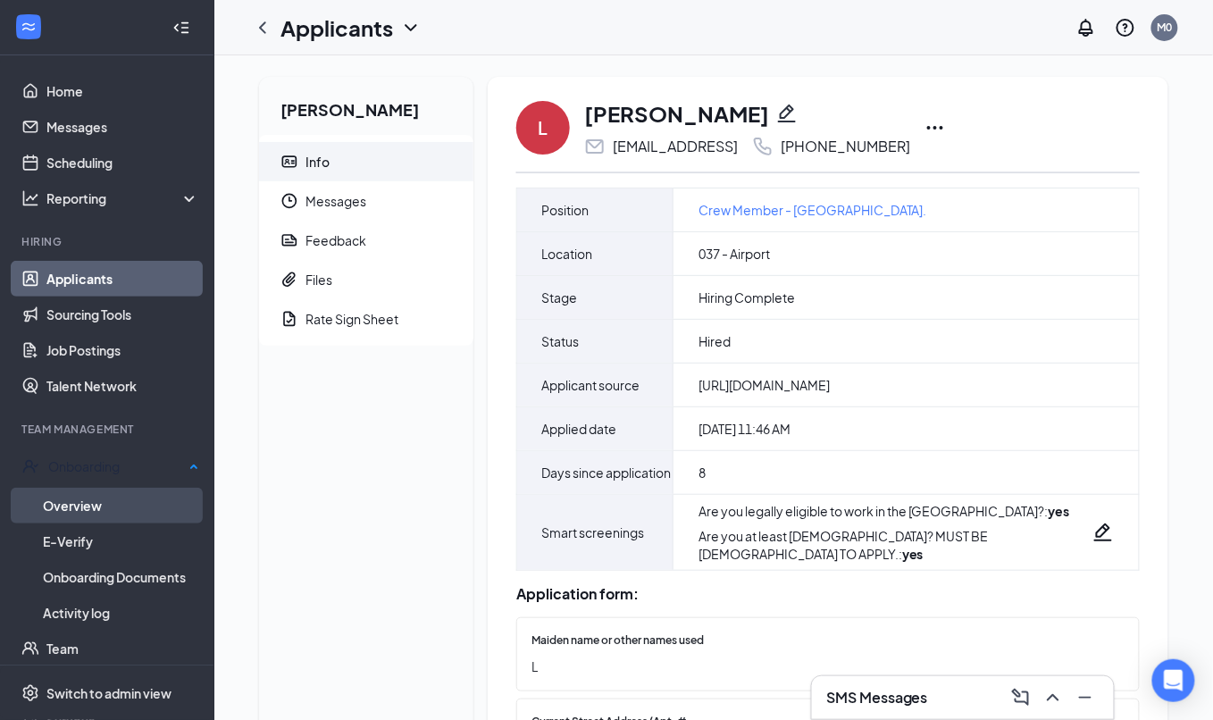
click at [82, 494] on link "Overview" at bounding box center [121, 506] width 156 height 36
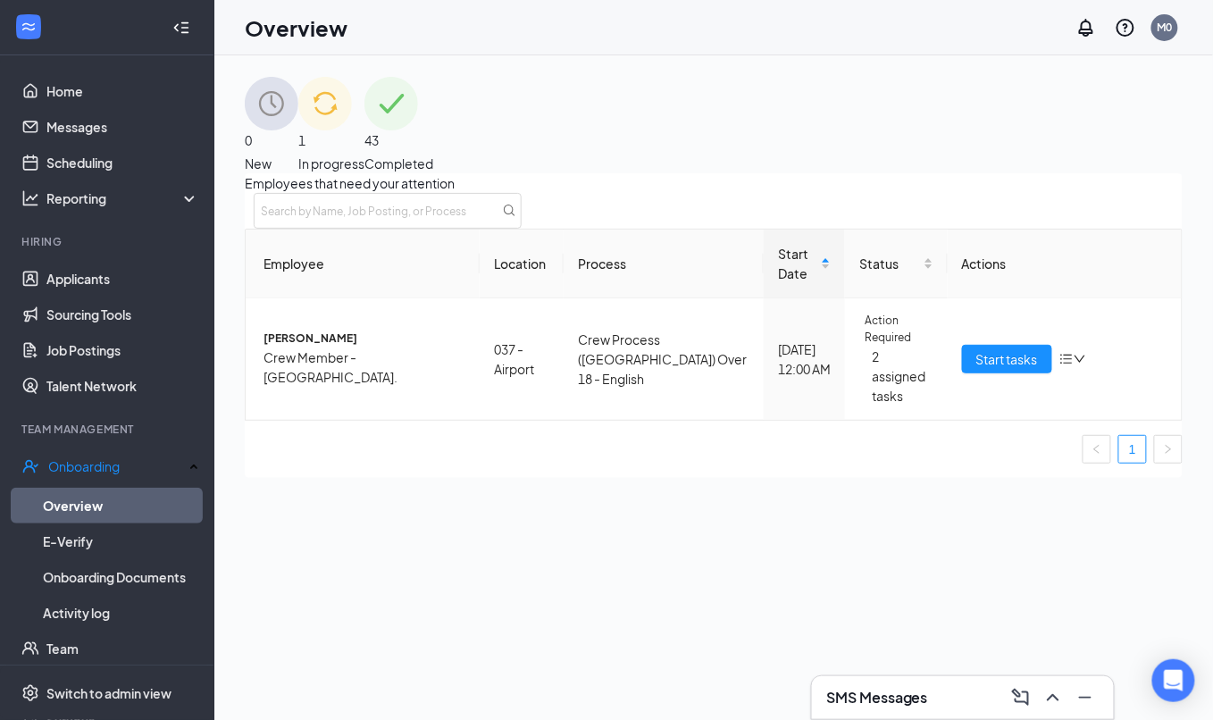
click at [364, 154] on span "In progress" at bounding box center [331, 164] width 66 height 20
click at [779, 356] on div "[DATE] 12:00 AM" at bounding box center [804, 358] width 53 height 39
click at [1059, 366] on icon "bars" at bounding box center [1066, 359] width 14 height 14
click at [1079, 359] on div "Start tasks" at bounding box center [1064, 359] width 205 height 29
click at [344, 384] on span "Crew Member - [GEOGRAPHIC_DATA]." at bounding box center [365, 366] width 202 height 39
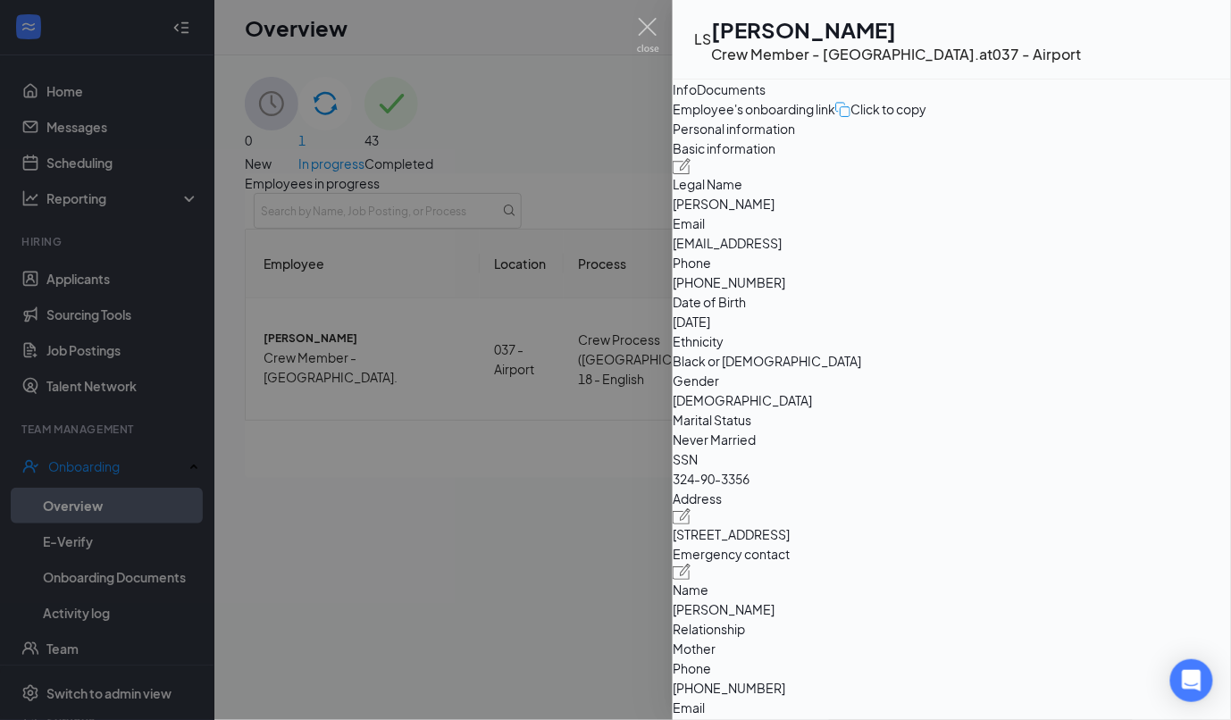
click at [926, 119] on div "Click to copy" at bounding box center [880, 109] width 91 height 20
click at [769, 119] on span "Employee's onboarding link" at bounding box center [754, 109] width 163 height 20
click at [798, 119] on span "Employee's onboarding link" at bounding box center [754, 109] width 163 height 20
click at [765, 98] on div "Documents" at bounding box center [731, 89] width 69 height 20
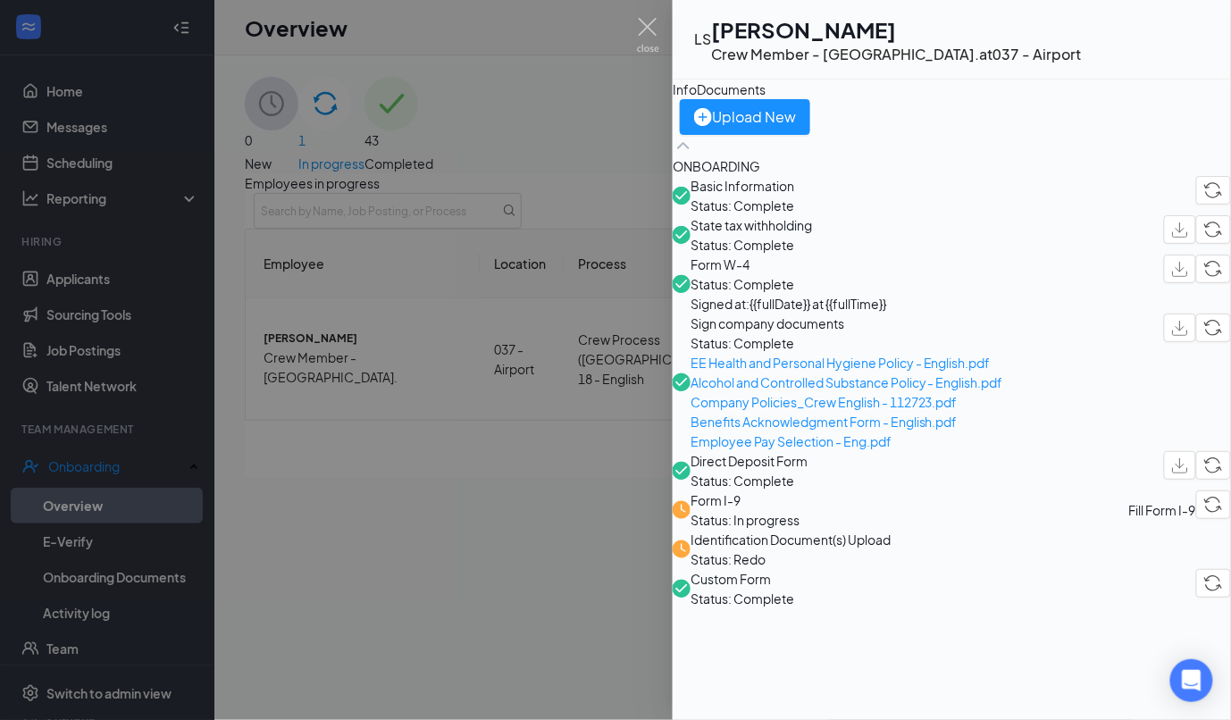
click at [697, 99] on button "Info" at bounding box center [685, 89] width 24 height 20
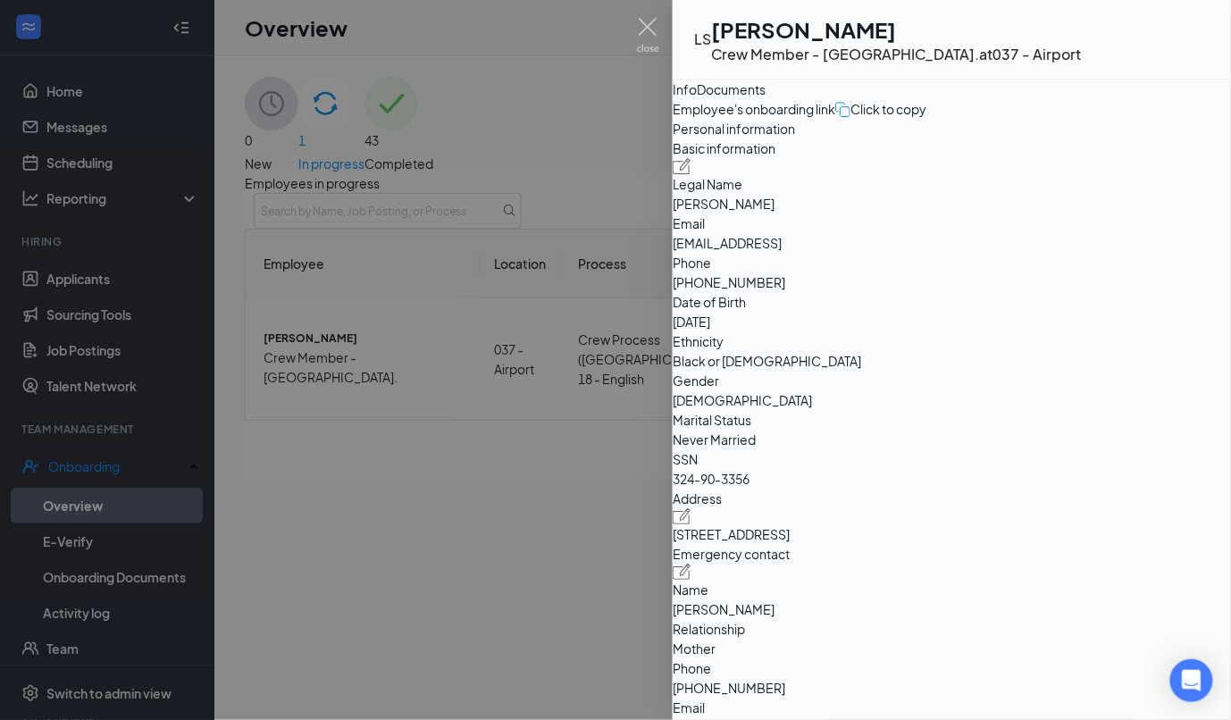
click at [926, 119] on div "Click to copy" at bounding box center [880, 109] width 91 height 20
click at [487, 544] on div at bounding box center [615, 360] width 1231 height 720
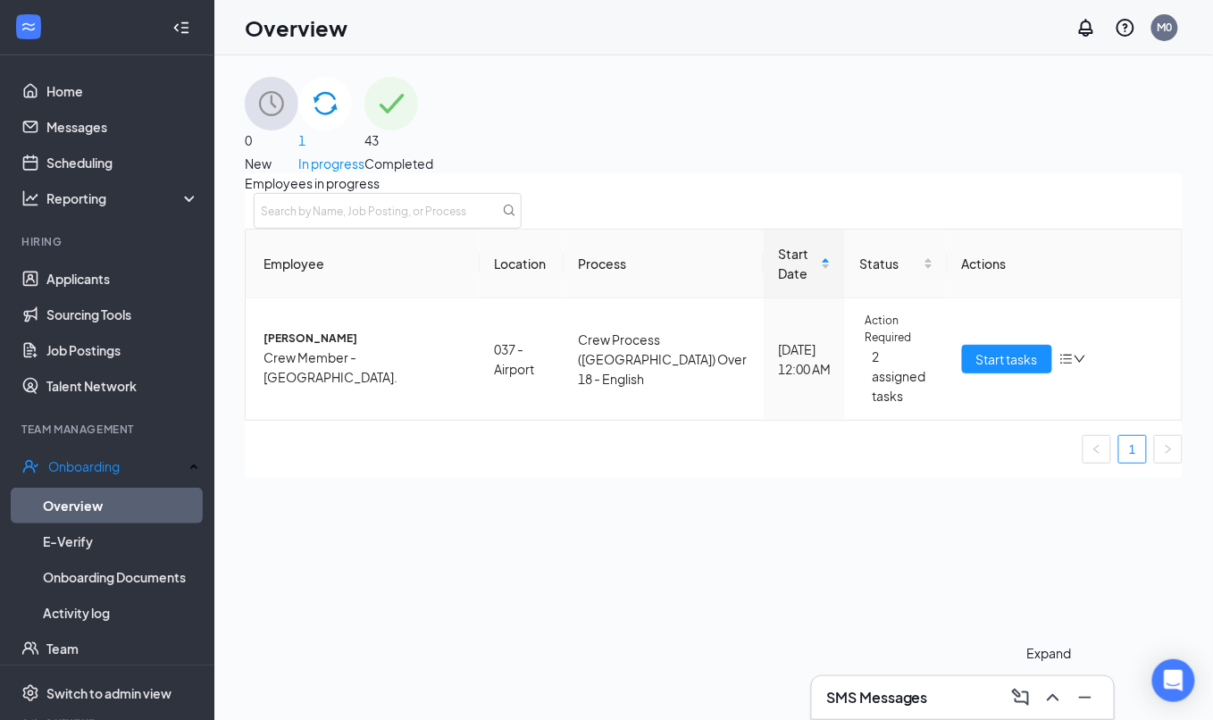
drag, startPoint x: 1040, startPoint y: 682, endPoint x: 1051, endPoint y: 697, distance: 18.4
click at [1040, 683] on div "SMS Messages" at bounding box center [963, 697] width 302 height 43
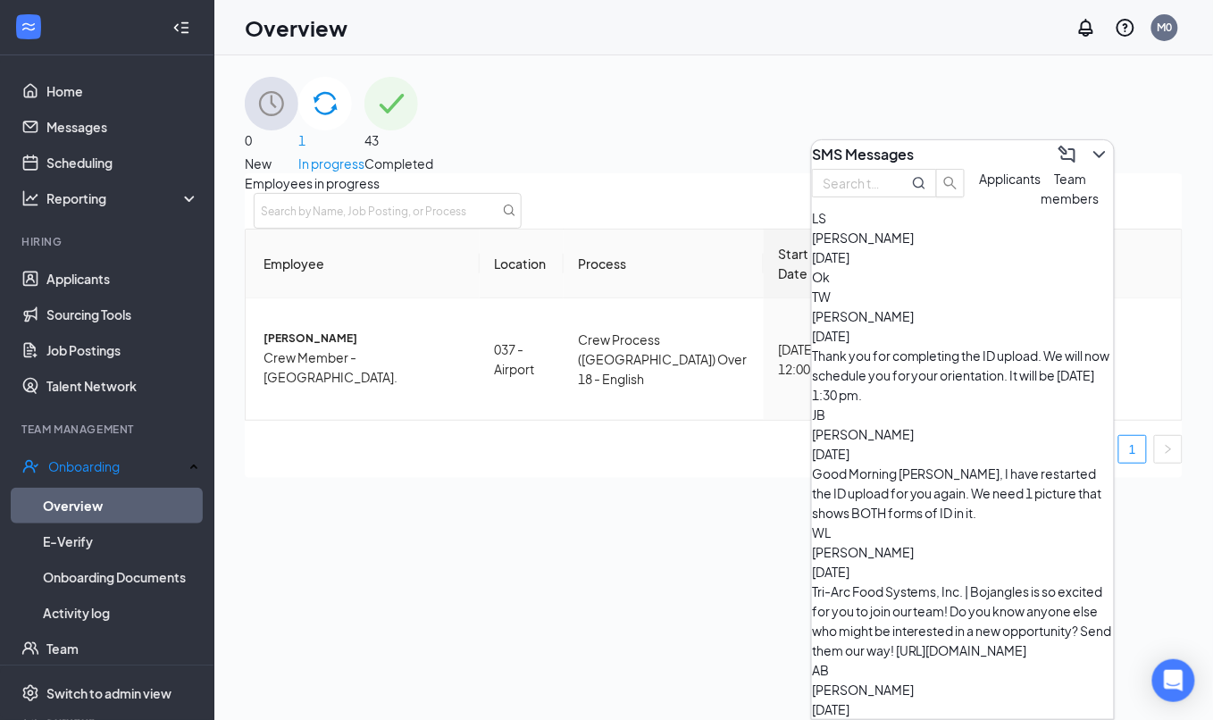
click at [958, 287] on div "[PERSON_NAME] [DATE] Ok" at bounding box center [963, 257] width 302 height 59
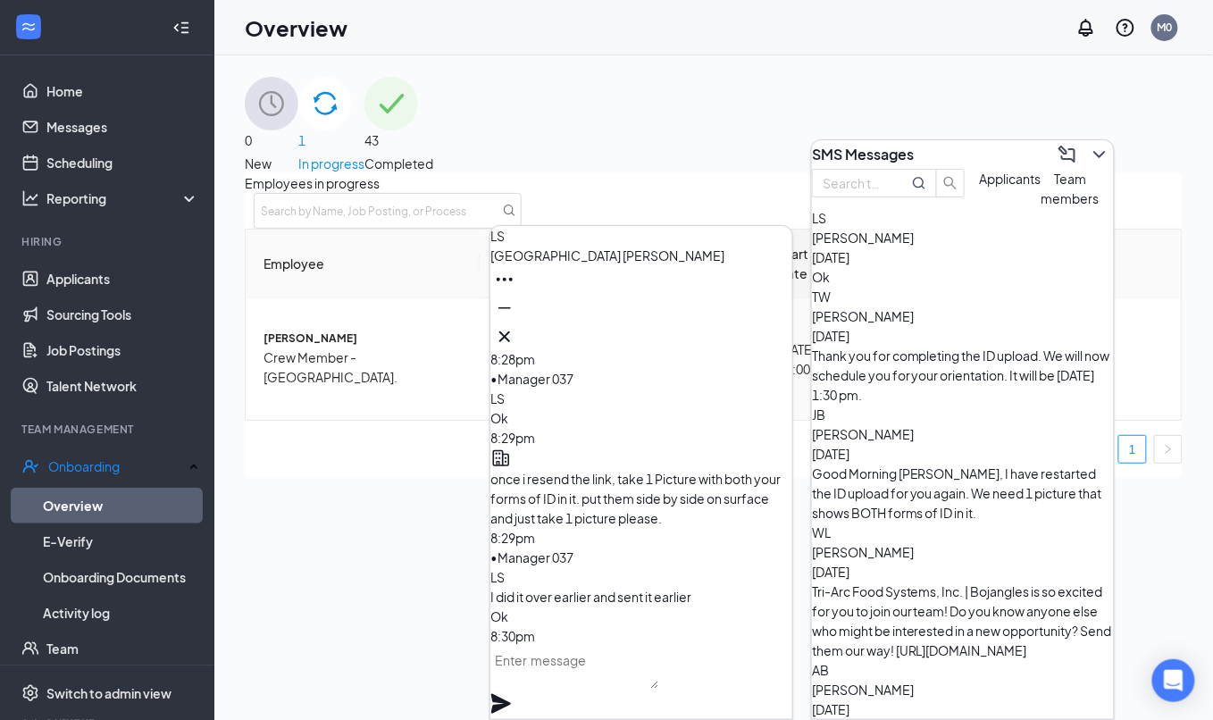
click at [659, 687] on textarea at bounding box center [574, 667] width 169 height 43
paste textarea "[URL][DOMAIN_NAME]"
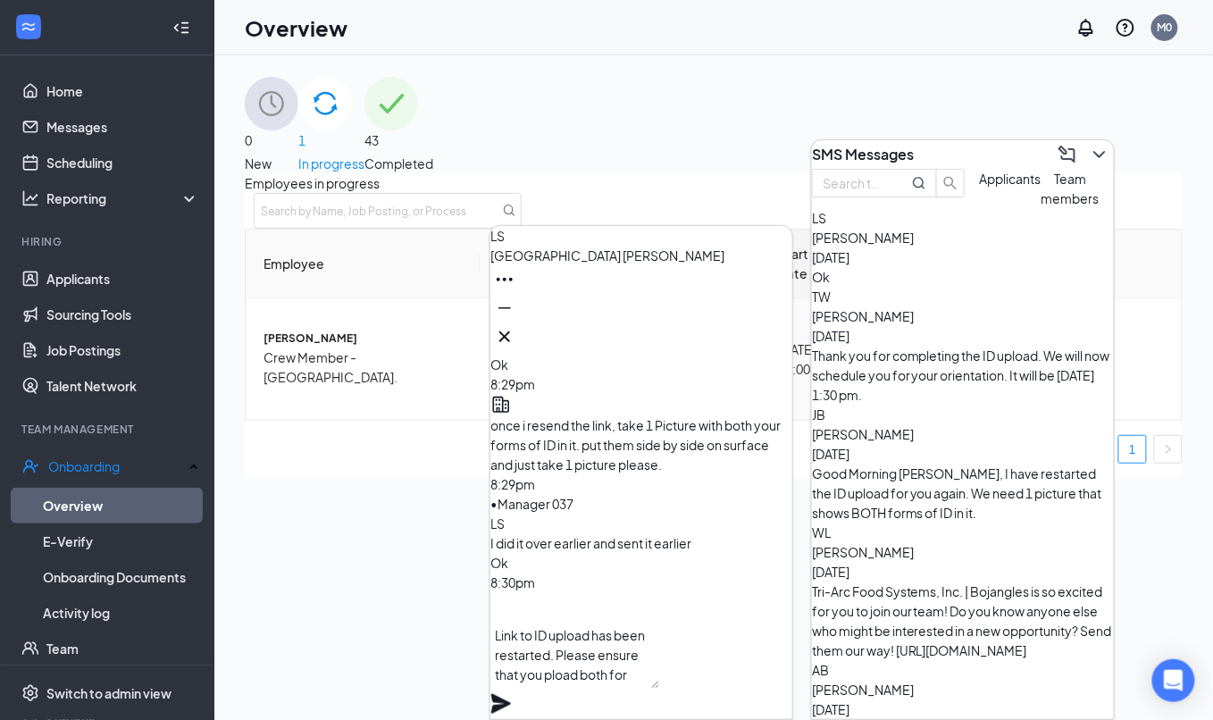
scroll to position [73, 0]
click at [657, 673] on textarea "[URL][DOMAIN_NAME] Link to ID upload has been restarted. Please ensure that you…" at bounding box center [574, 640] width 169 height 96
click at [652, 665] on textarea "[URL][DOMAIN_NAME] Link to ID upload has been restarted. Please ensure that you…" at bounding box center [574, 640] width 169 height 96
click at [619, 689] on textarea "[URL][DOMAIN_NAME] Link to ID upload has been restarted. Please ensure that you…" at bounding box center [574, 640] width 169 height 96
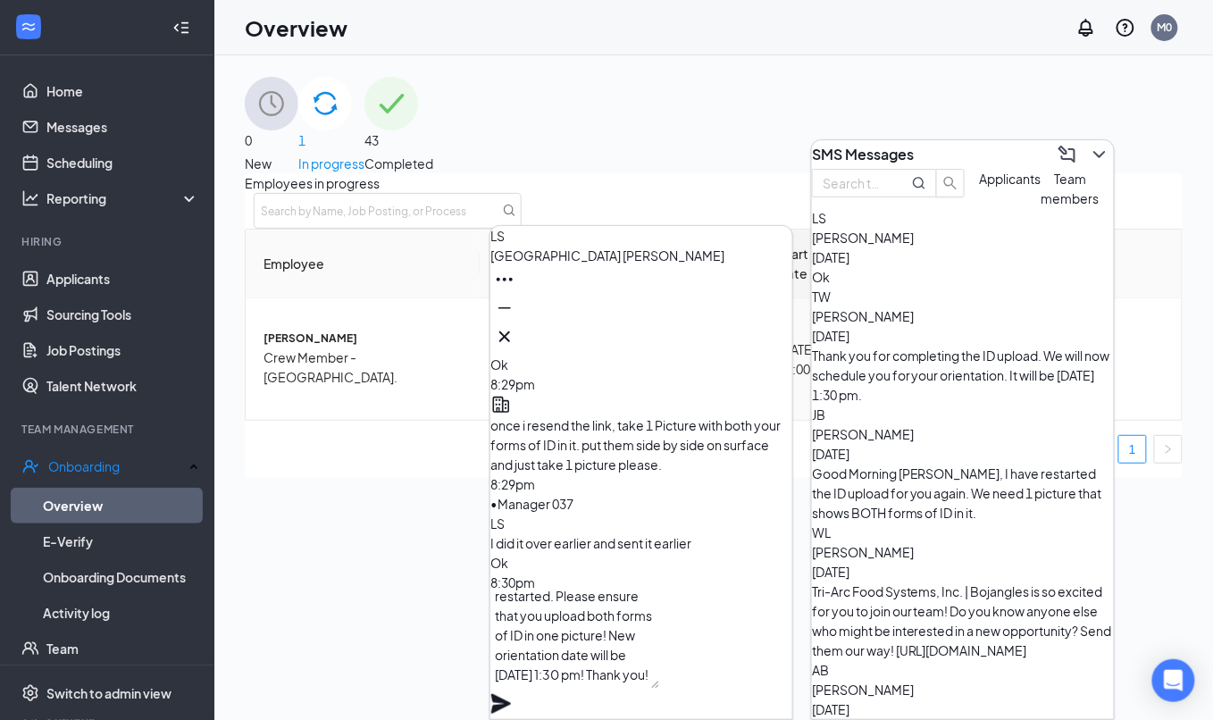
type textarea "[URL][DOMAIN_NAME] Link to ID upload has been restarted. Please ensure that you…"
click at [511, 694] on icon "Plane" at bounding box center [501, 704] width 20 height 20
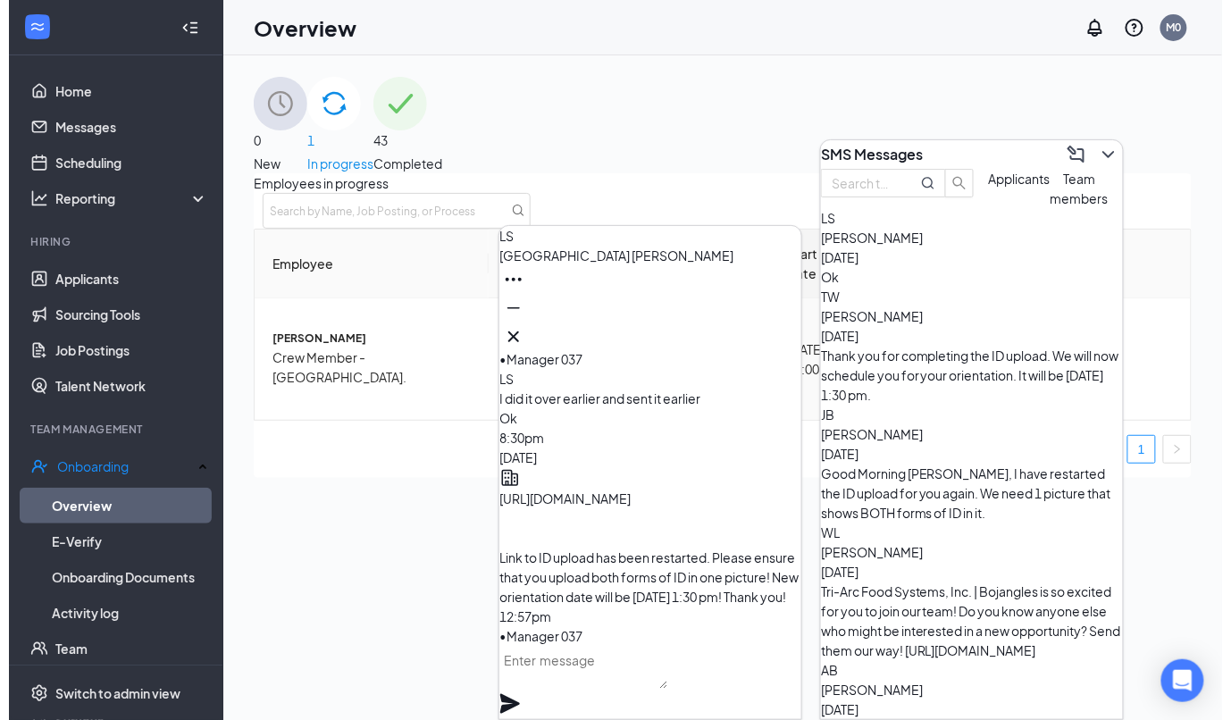
scroll to position [0, 0]
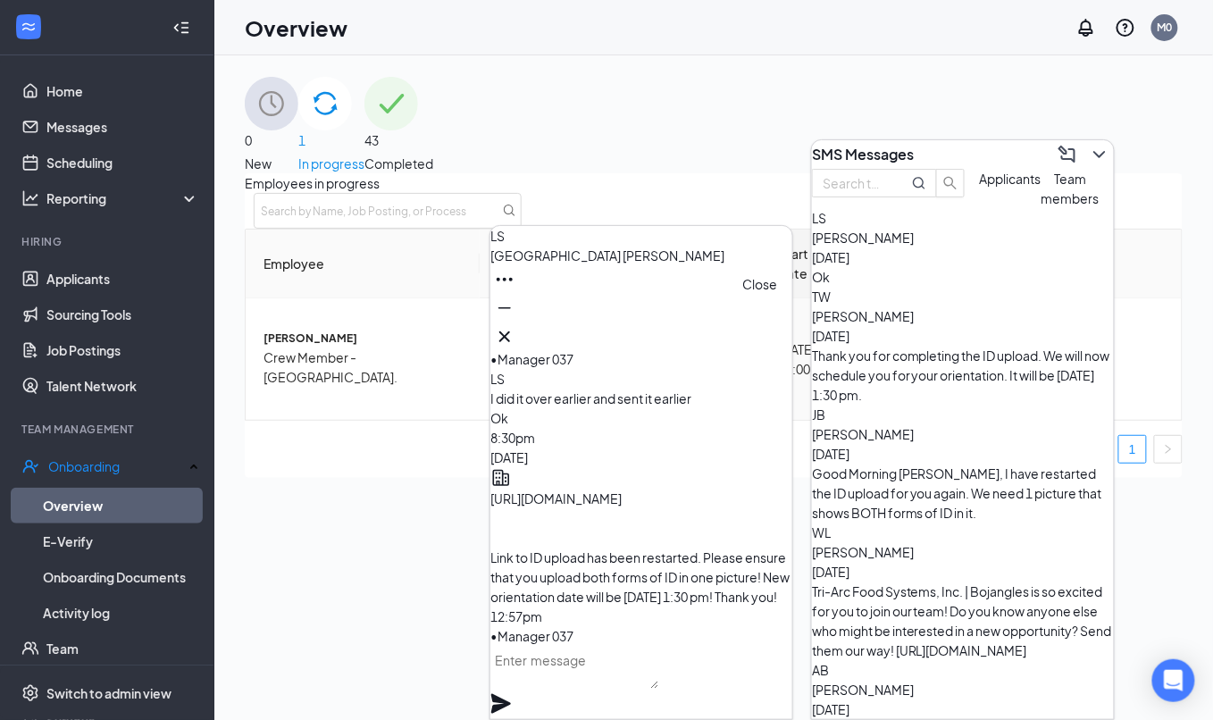
click at [519, 326] on button at bounding box center [504, 336] width 29 height 29
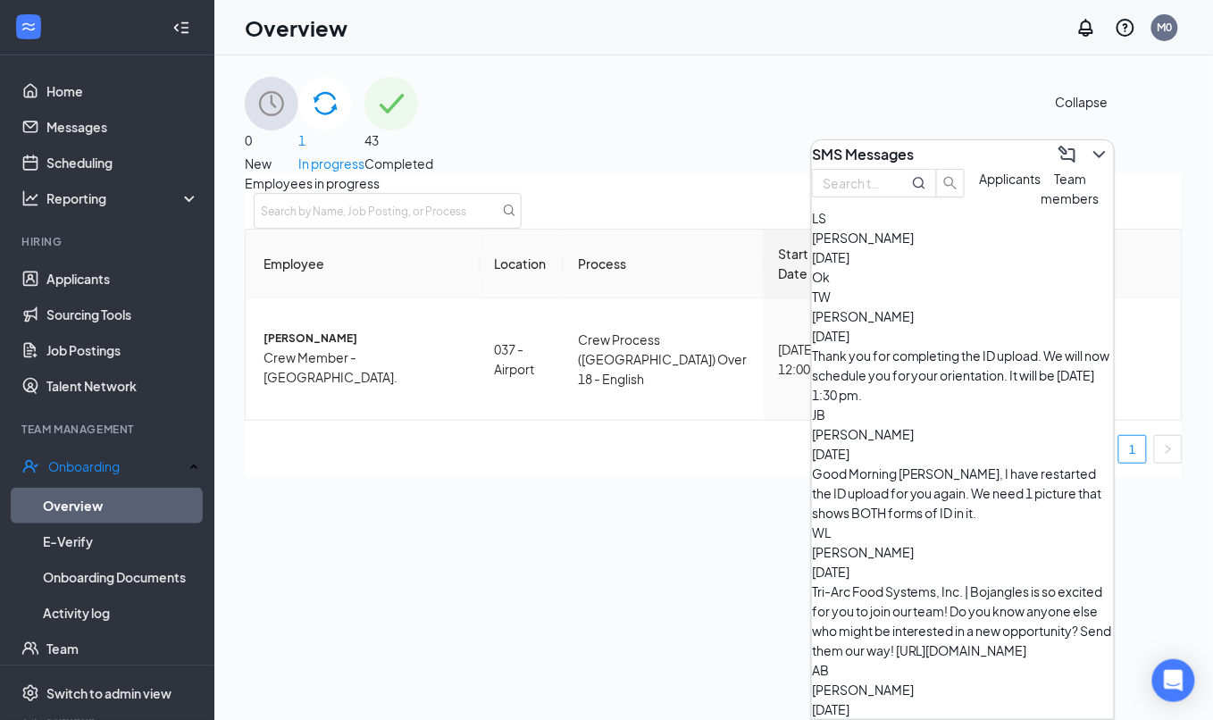
click at [1094, 154] on icon "ChevronDown" at bounding box center [1099, 154] width 21 height 21
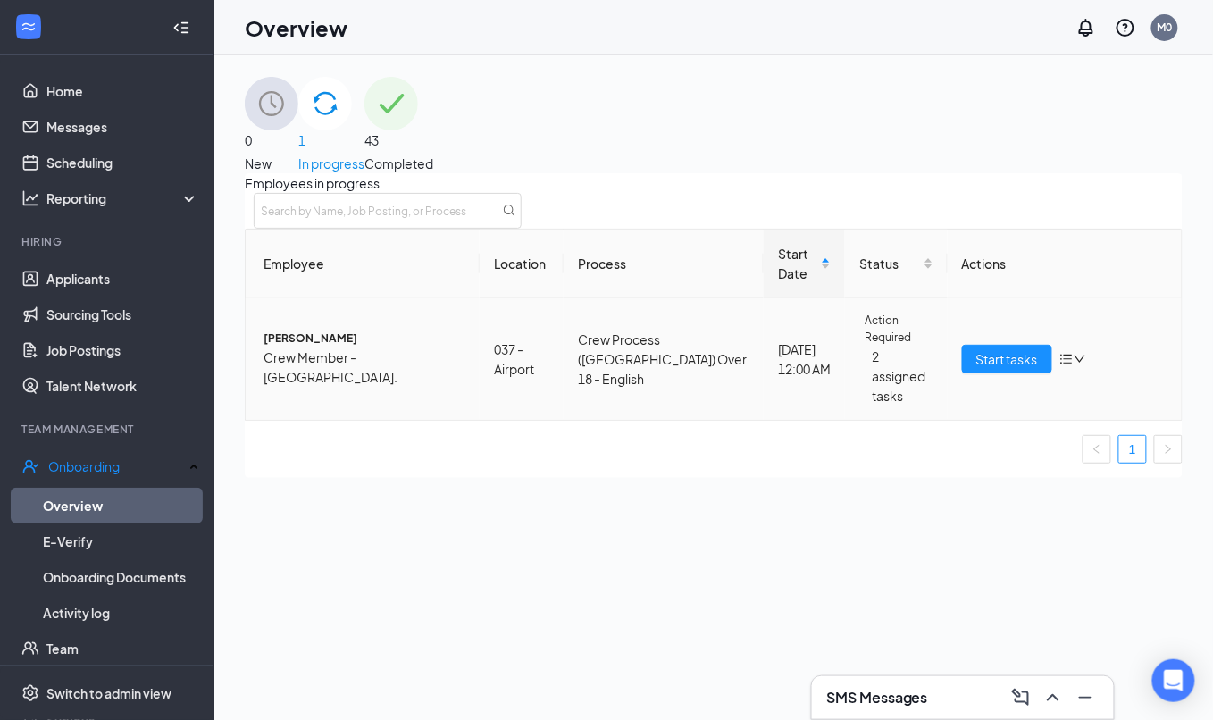
click at [336, 347] on span "[PERSON_NAME]" at bounding box center [365, 338] width 202 height 17
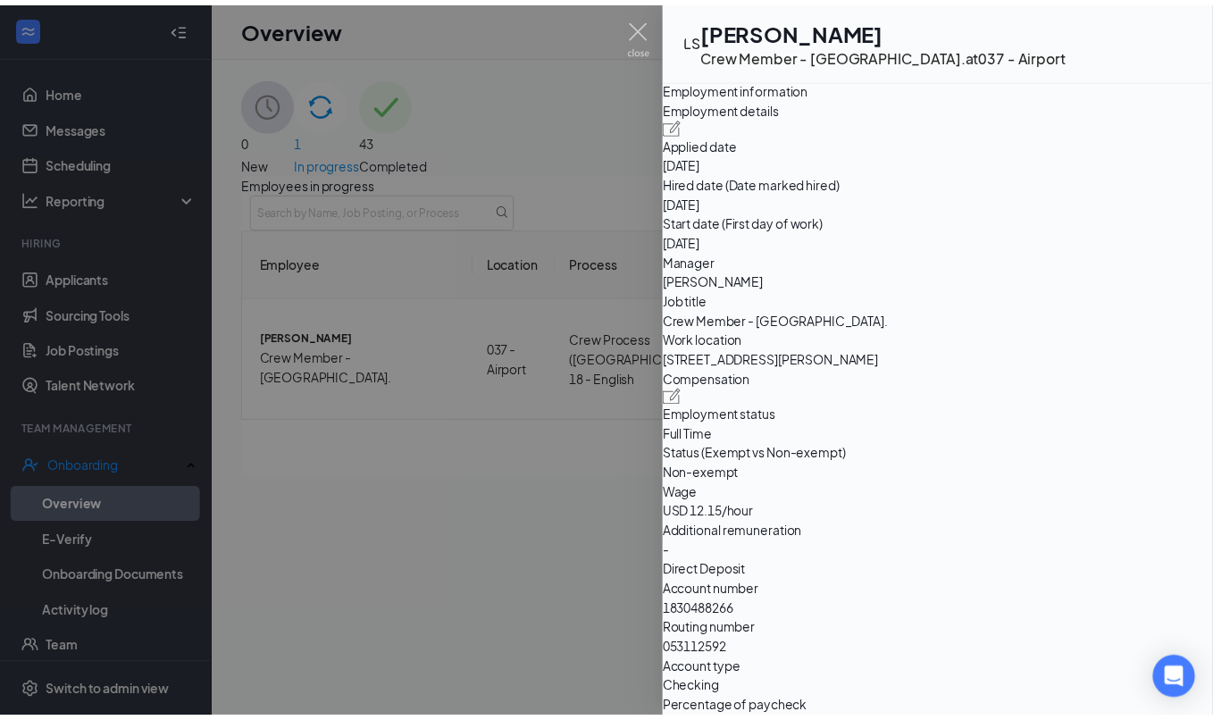
scroll to position [715, 0]
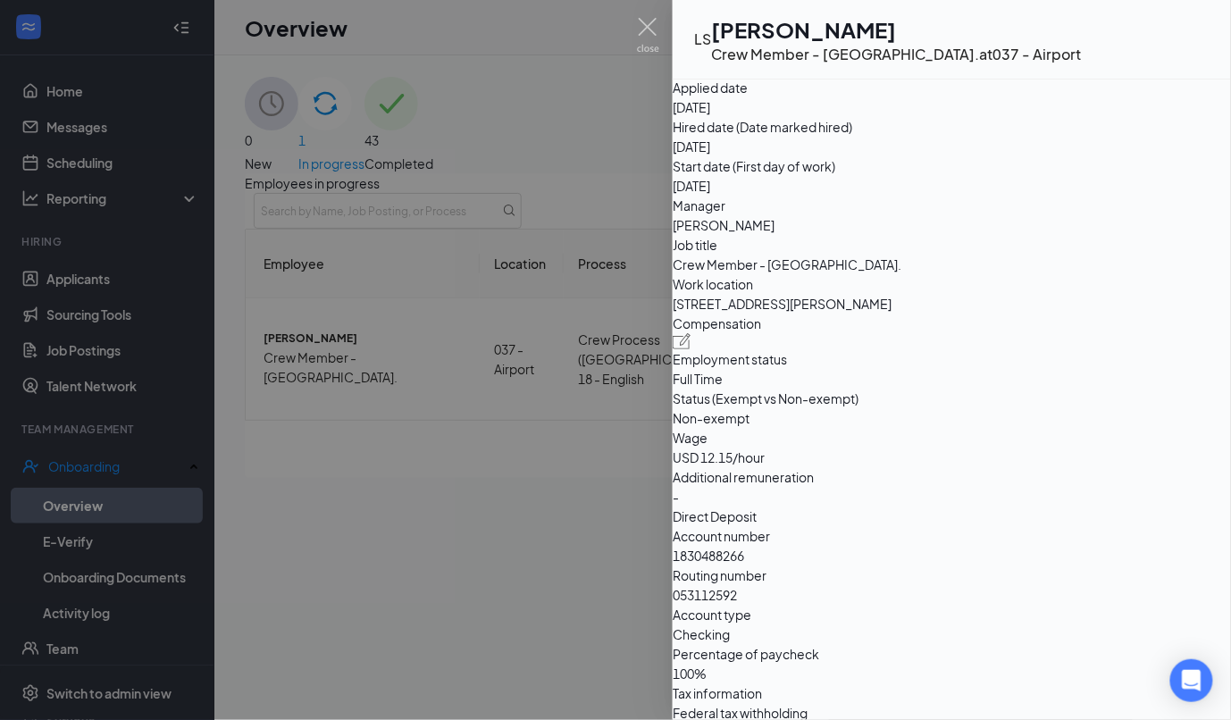
click at [691, 78] on img at bounding box center [682, 70] width 19 height 16
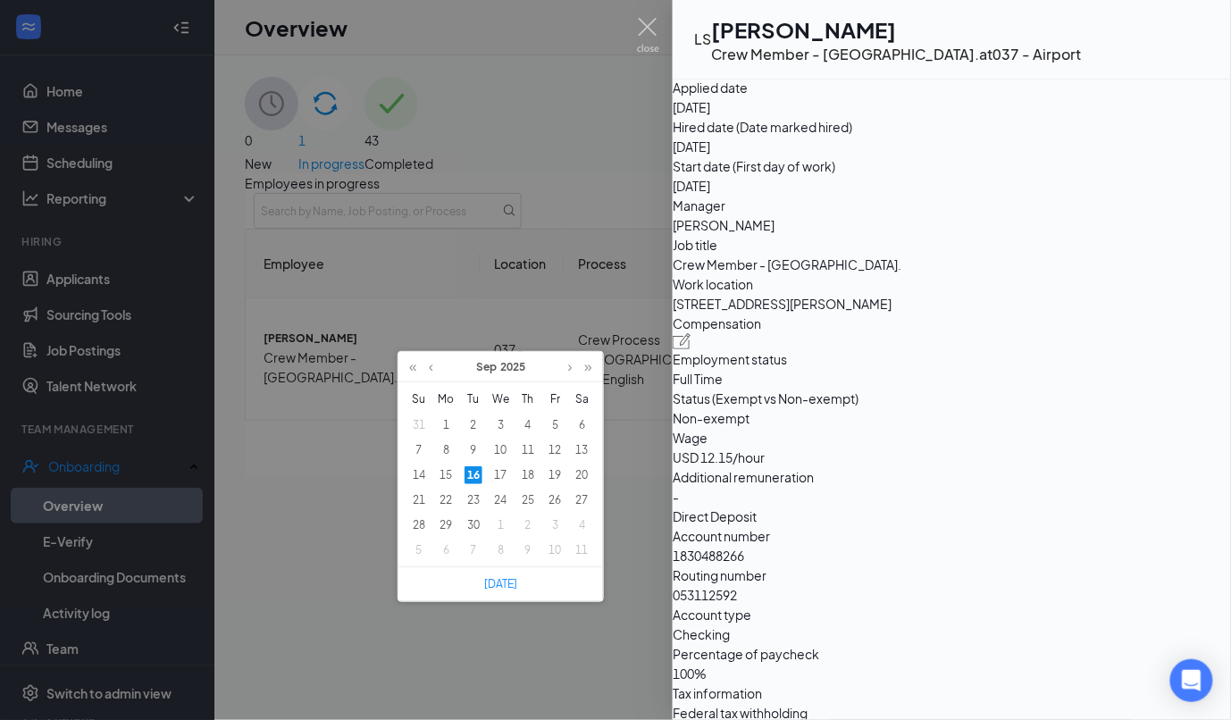
click at [570, 476] on td "20" at bounding box center [582, 475] width 27 height 25
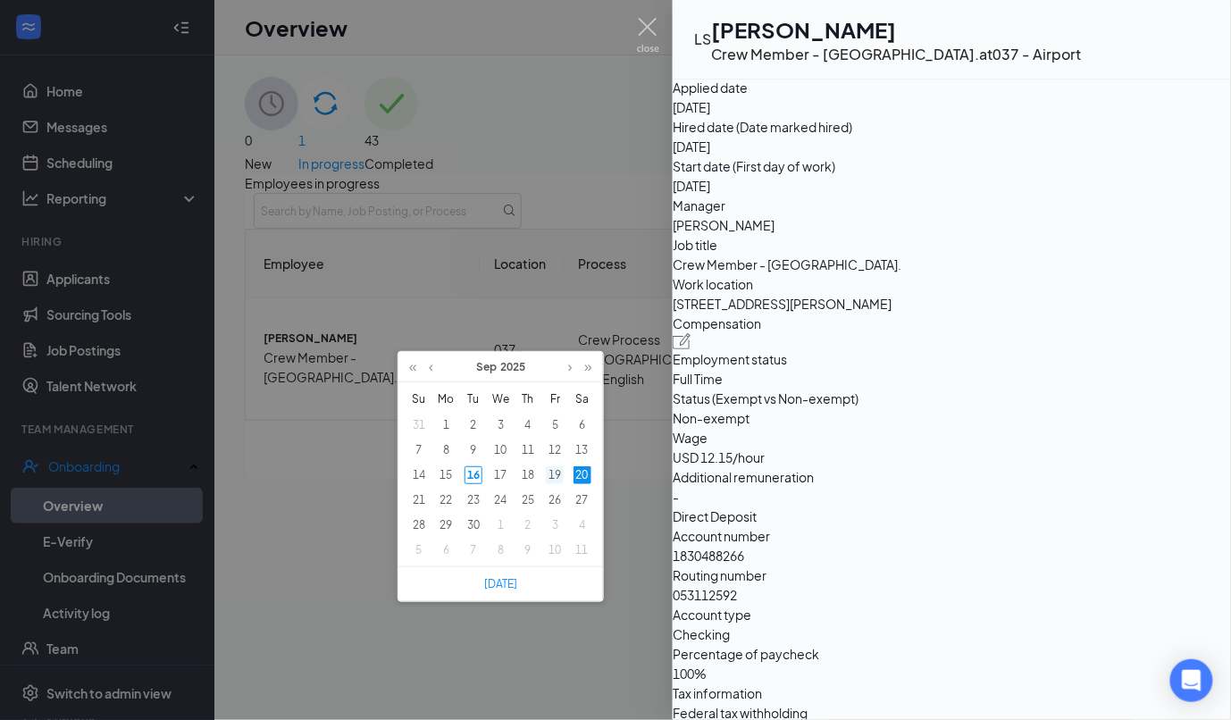
click at [554, 476] on div "19" at bounding box center [555, 475] width 18 height 18
type input "[DATE]"
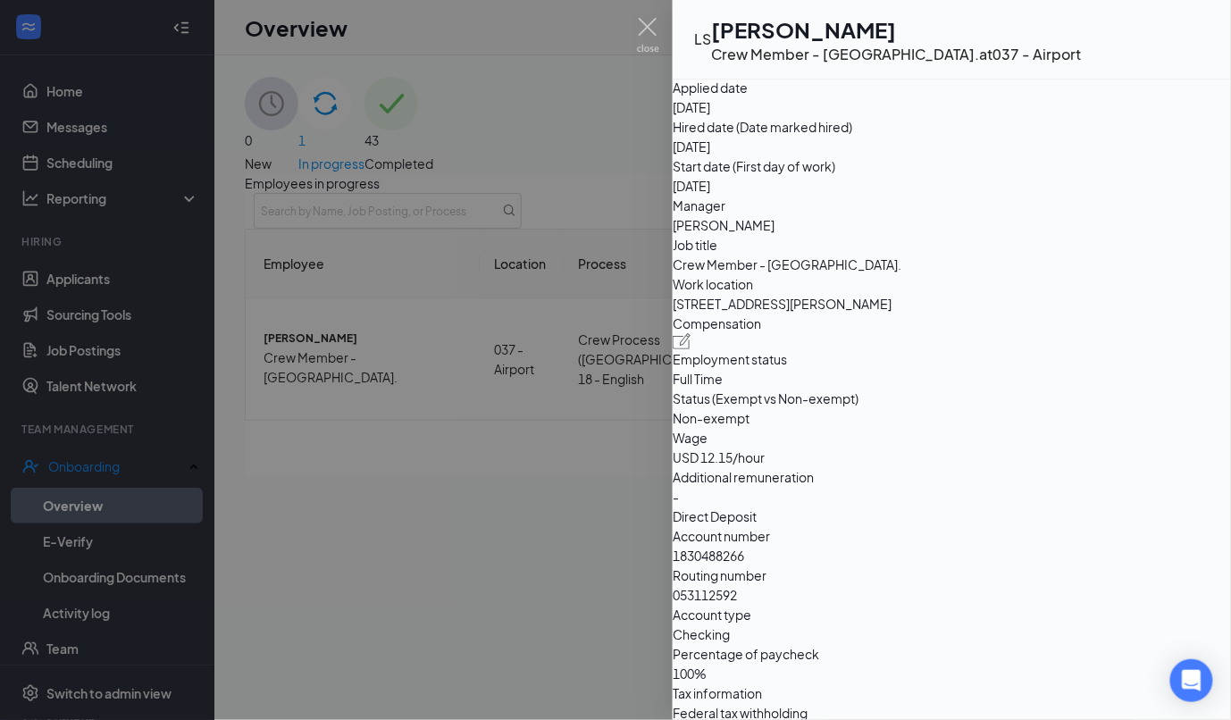
click at [647, 23] on img at bounding box center [648, 35] width 22 height 35
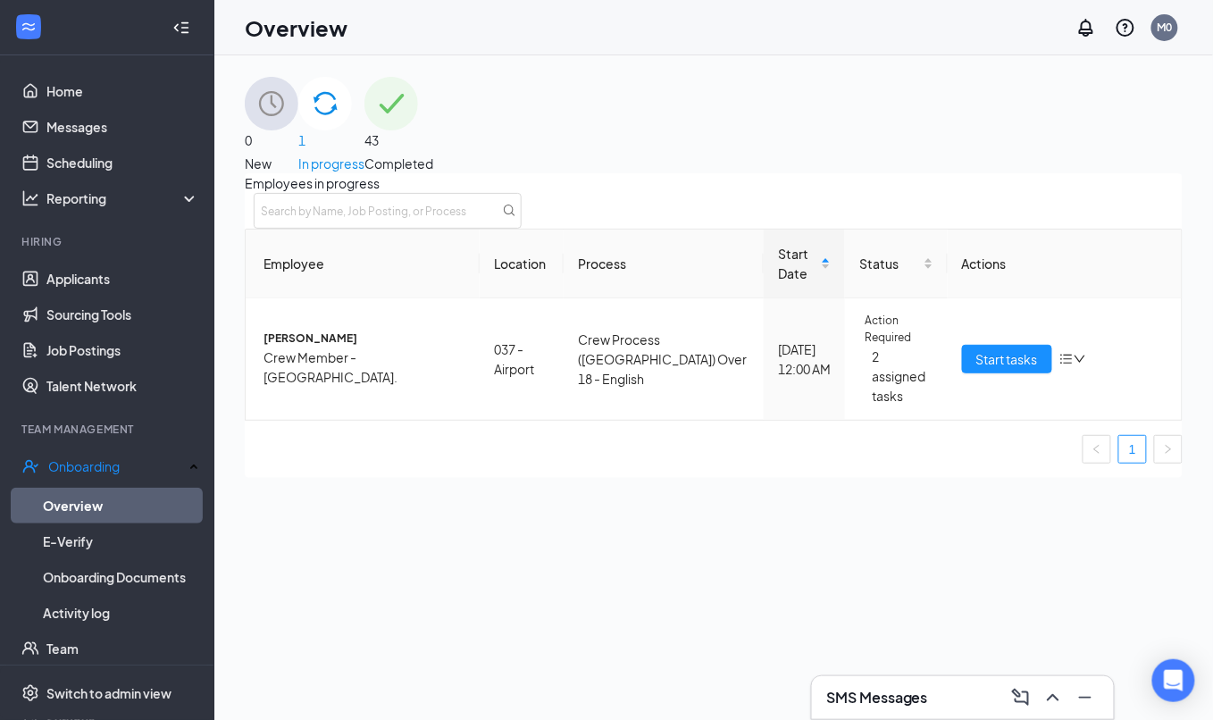
click at [418, 130] on img at bounding box center [391, 104] width 54 height 54
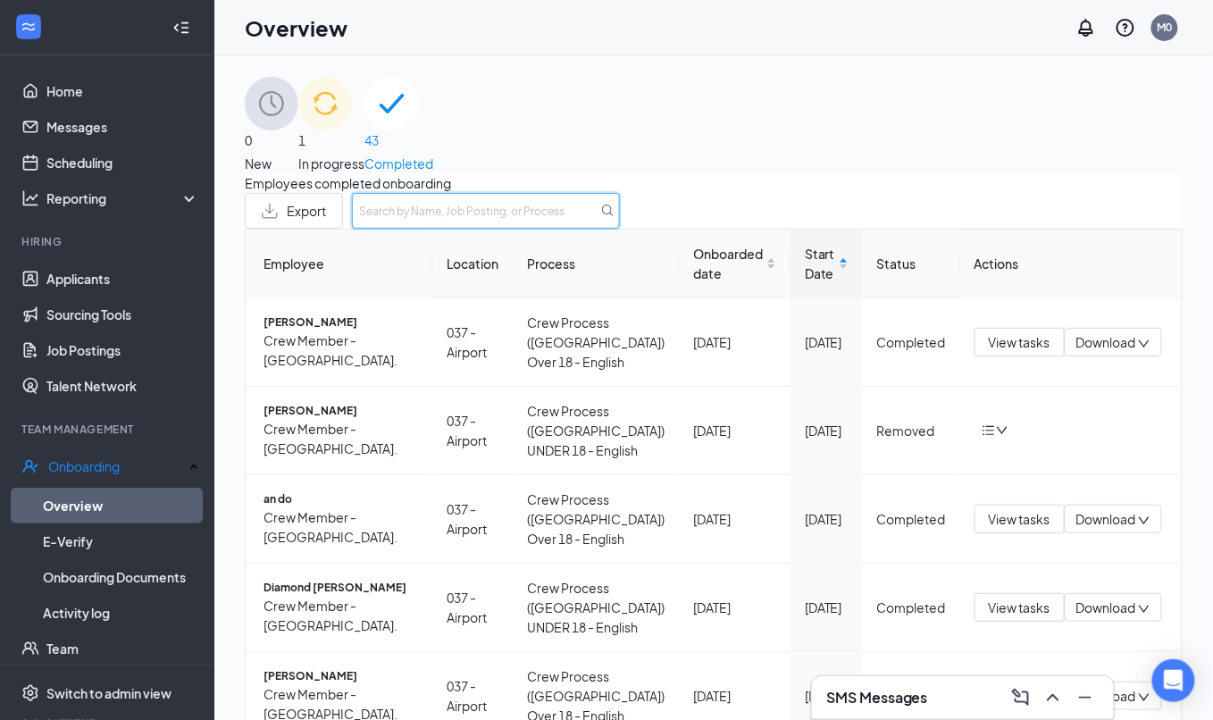
click at [620, 226] on input "text" at bounding box center [486, 211] width 268 height 36
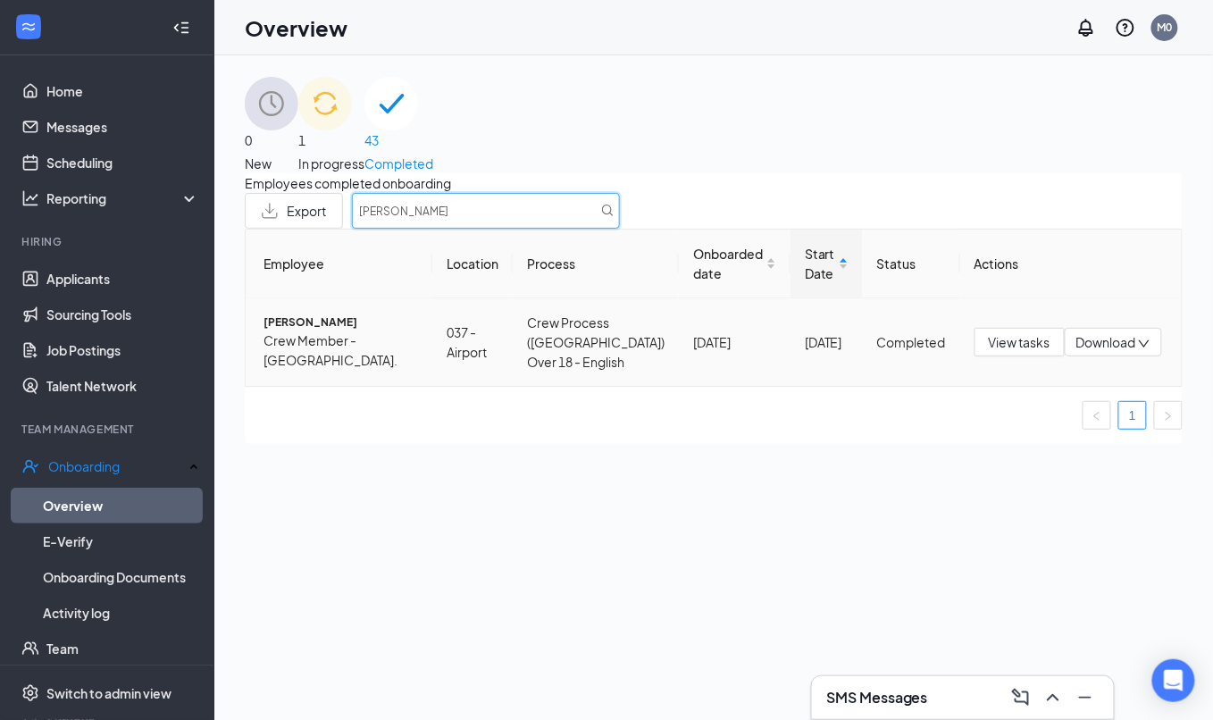
type input "[PERSON_NAME]"
click at [320, 331] on span "[PERSON_NAME]" at bounding box center [341, 322] width 155 height 17
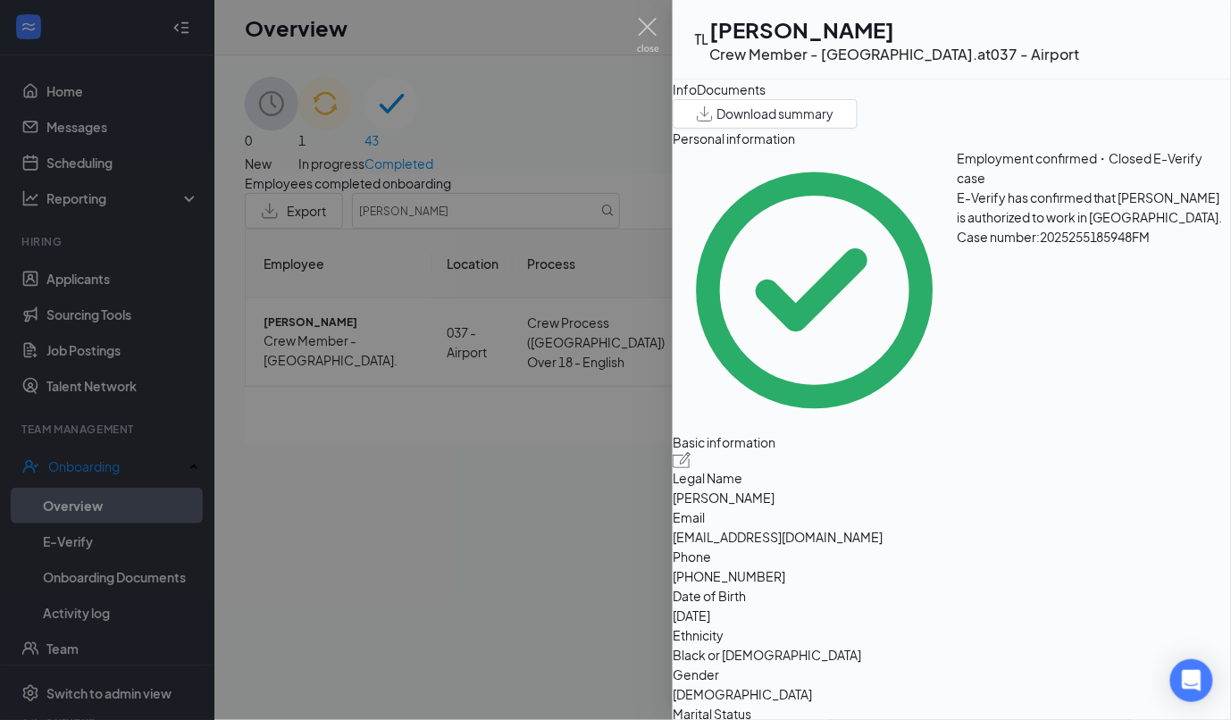
click at [933, 432] on div "Basic information" at bounding box center [952, 450] width 558 height 36
click at [640, 41] on img at bounding box center [648, 35] width 22 height 35
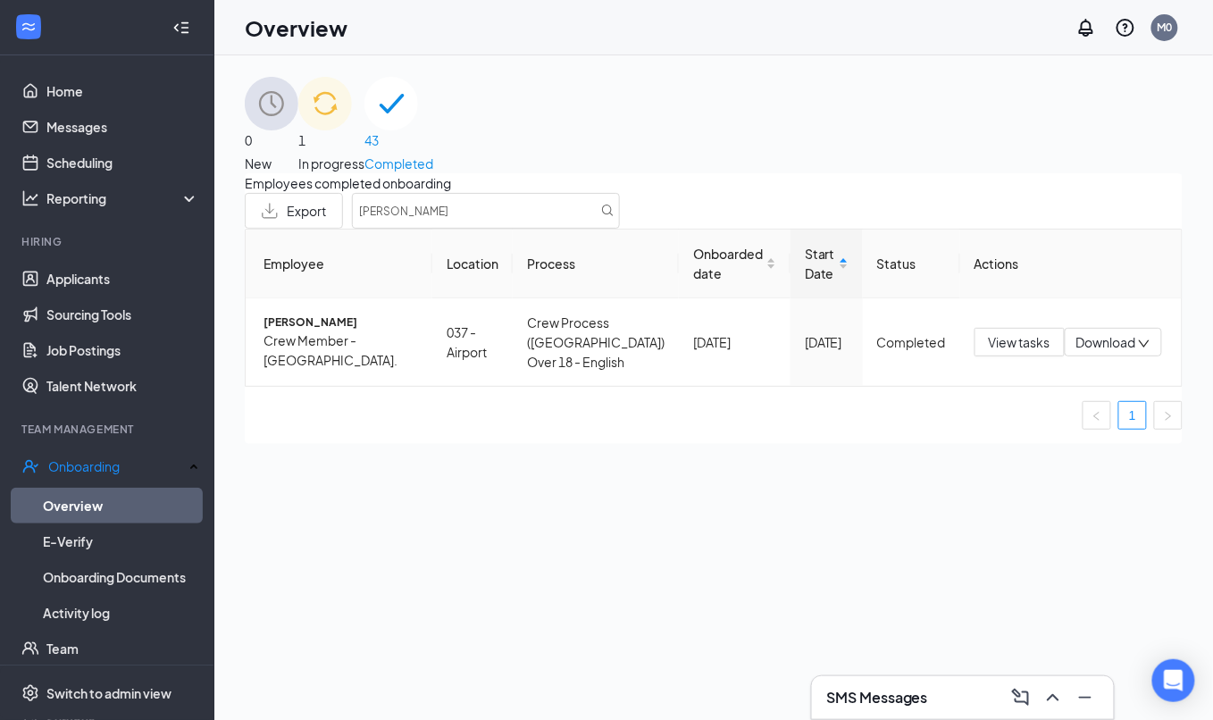
click at [364, 154] on span "In progress" at bounding box center [331, 164] width 66 height 20
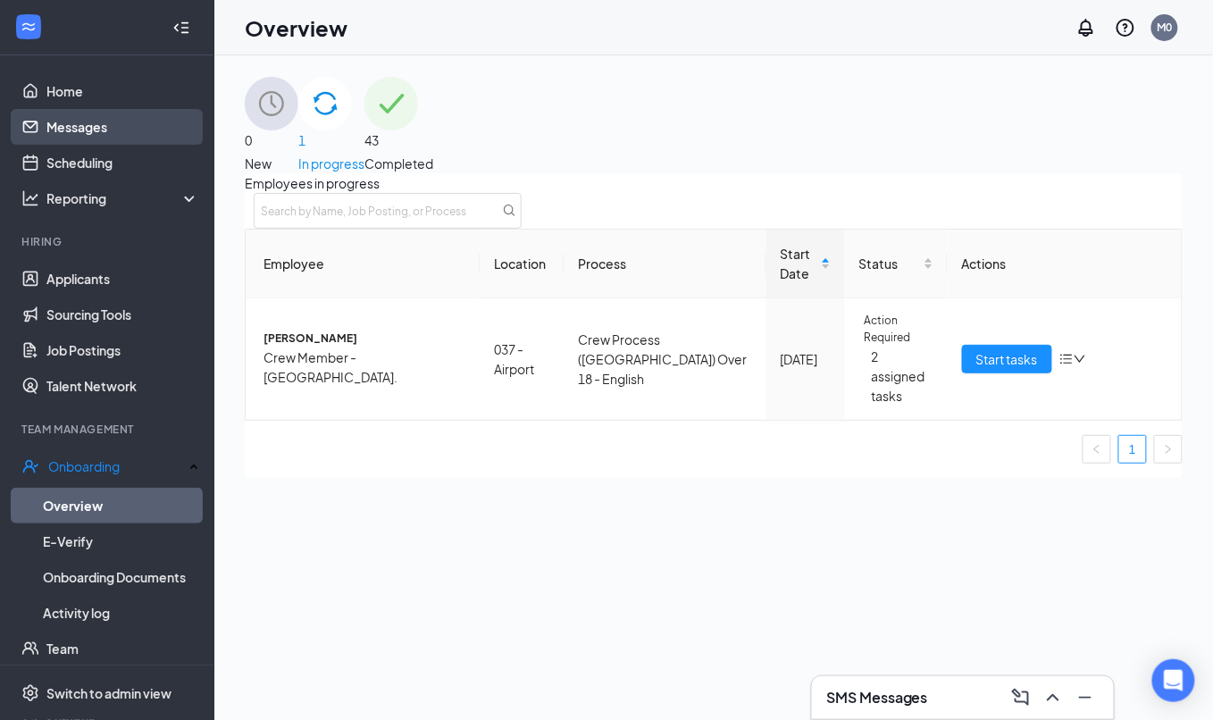
click at [55, 112] on link "Messages" at bounding box center [122, 127] width 153 height 36
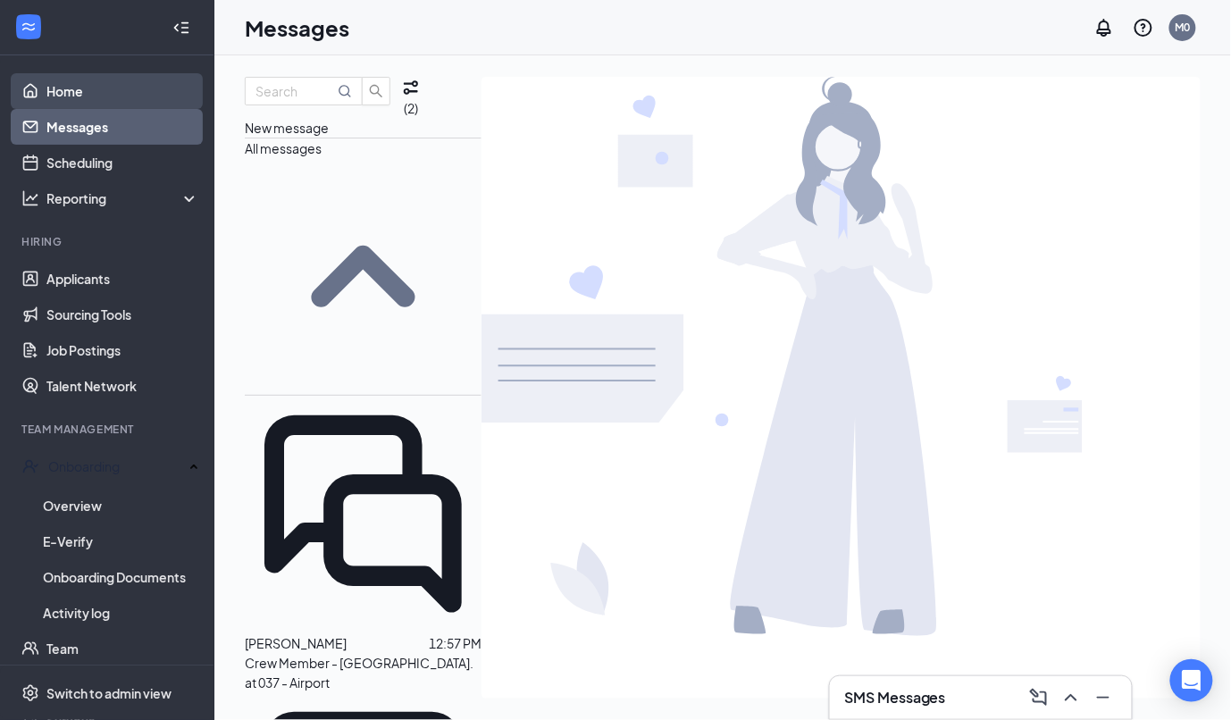
click at [82, 75] on link "Home" at bounding box center [122, 91] width 153 height 36
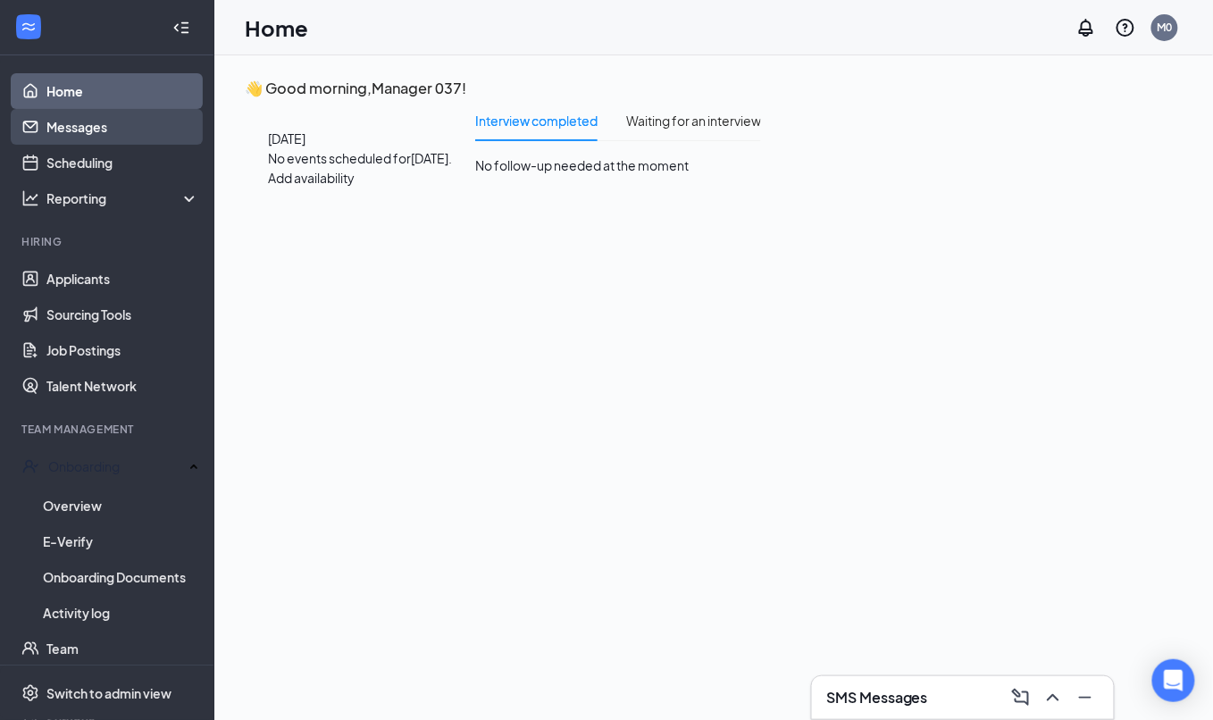
click at [82, 126] on link "Messages" at bounding box center [122, 127] width 153 height 36
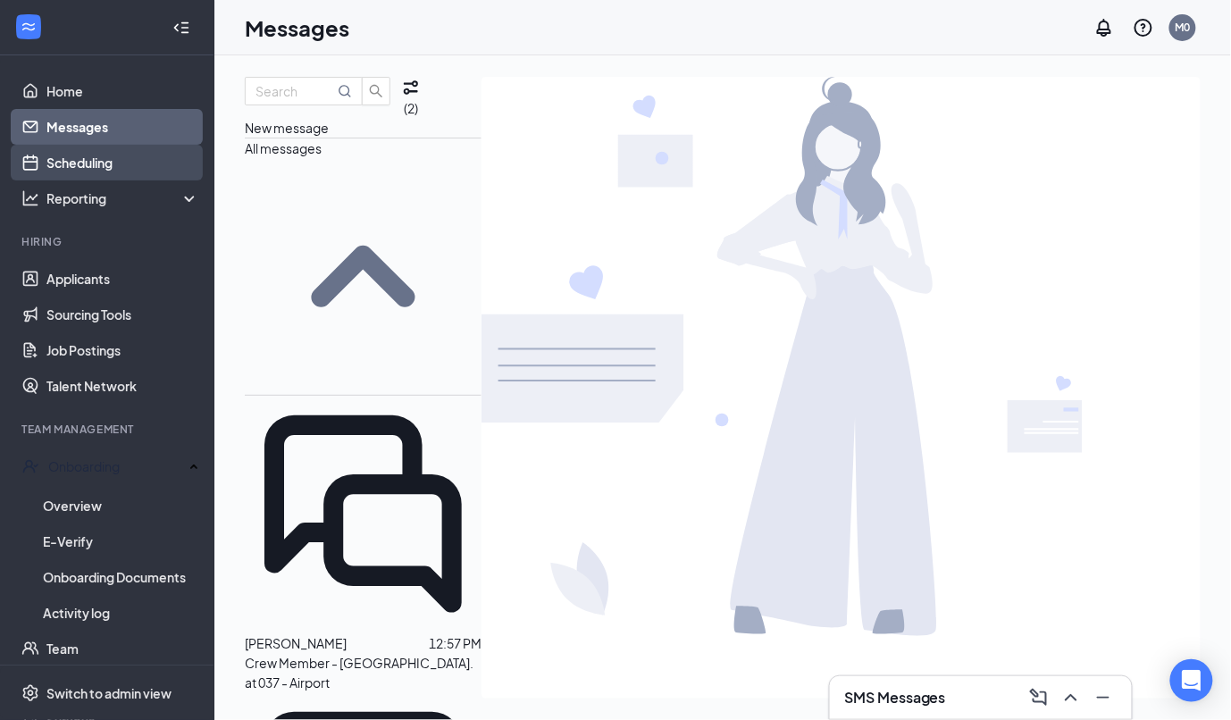
click at [101, 164] on link "Scheduling" at bounding box center [122, 163] width 153 height 36
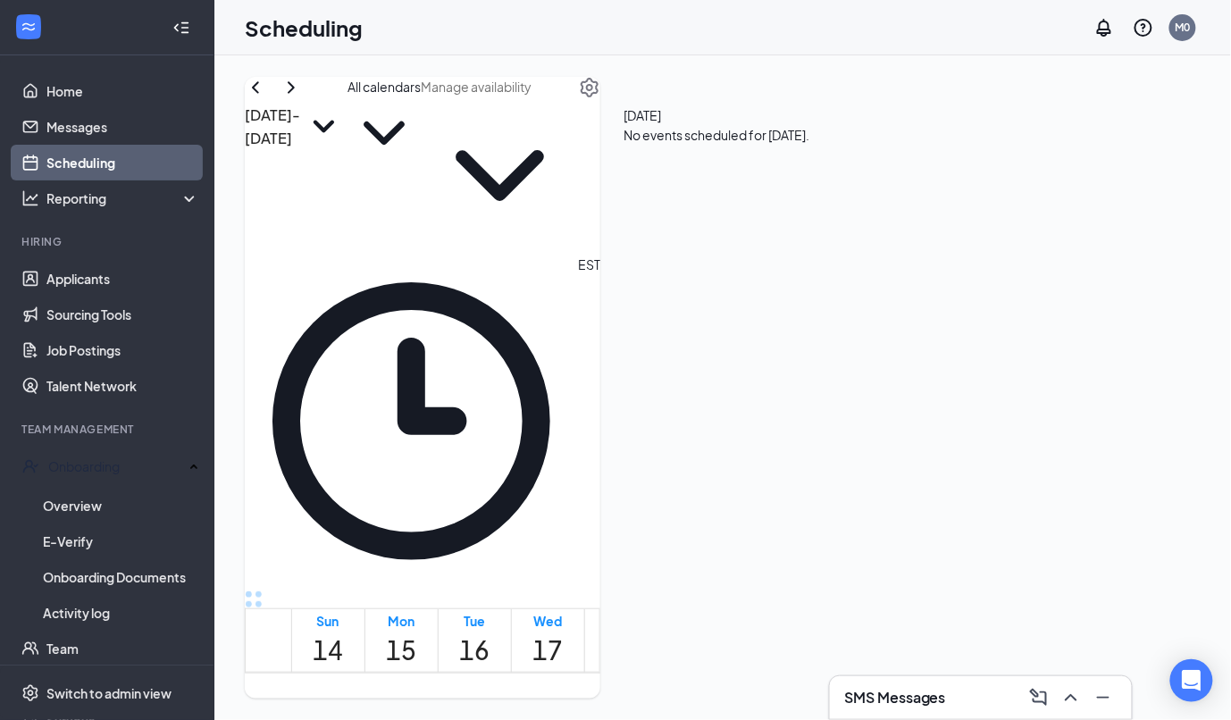
scroll to position [877, 0]
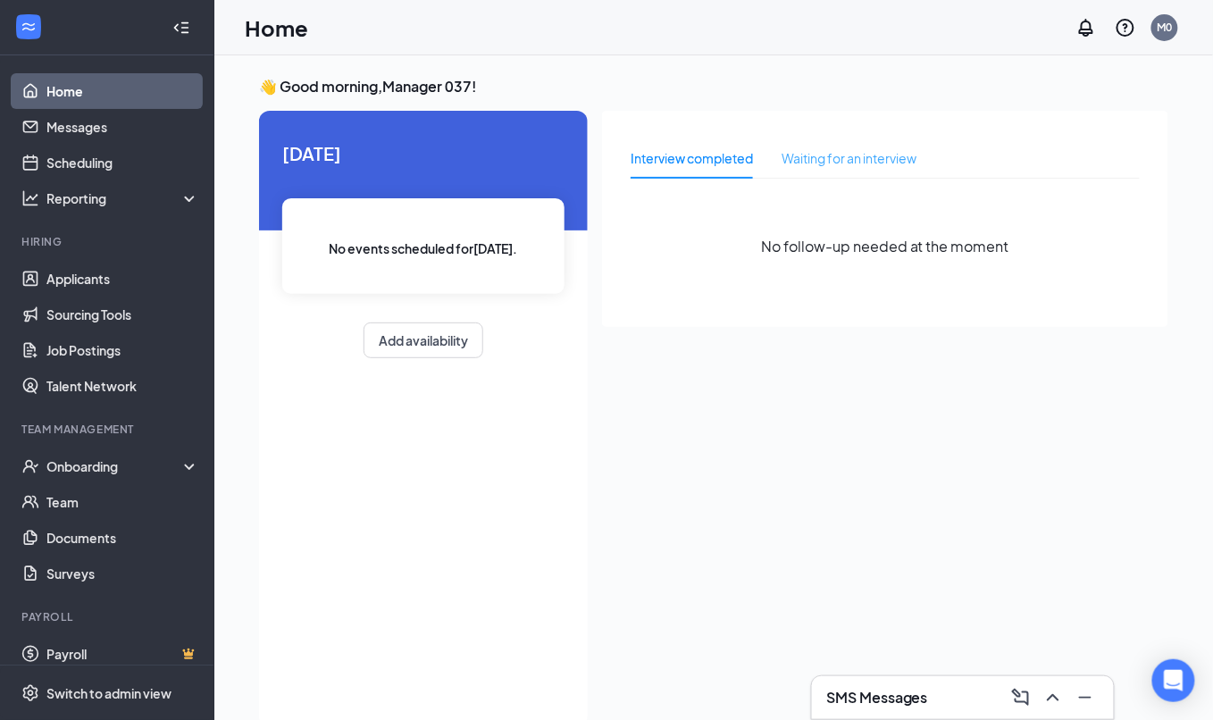
click at [862, 177] on div "Waiting for an interview" at bounding box center [849, 158] width 135 height 41
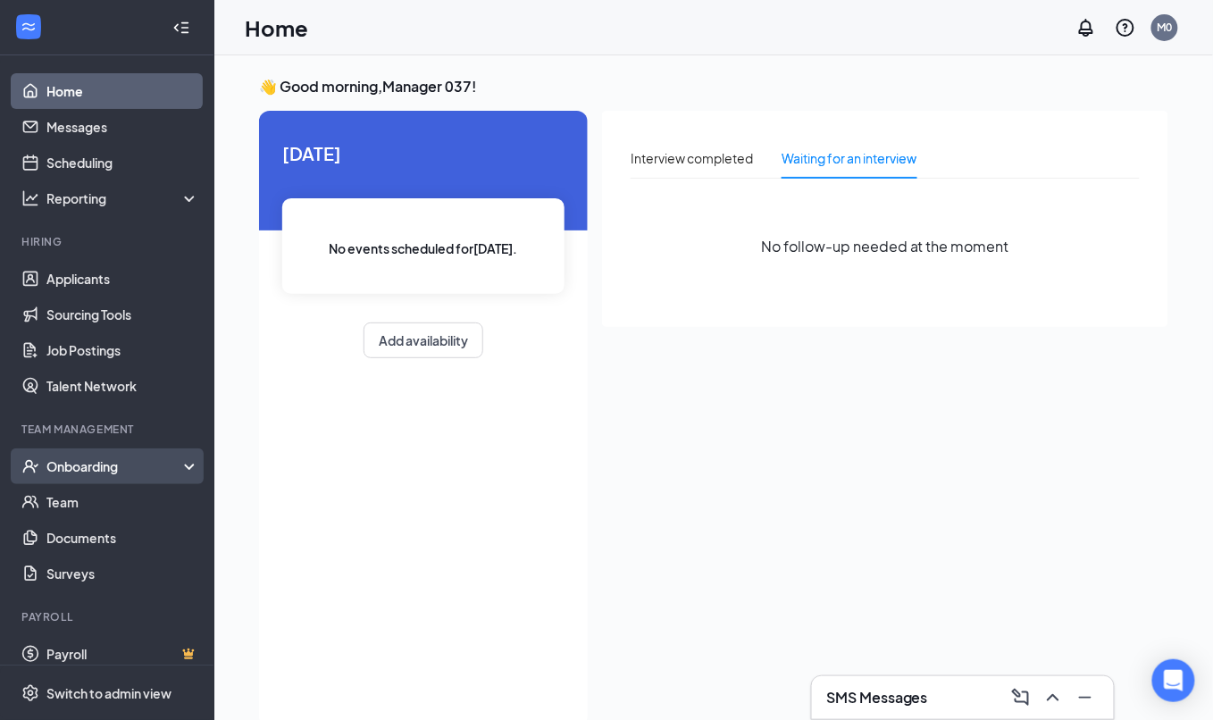
click at [107, 462] on div "Onboarding" at bounding box center [115, 466] width 138 height 18
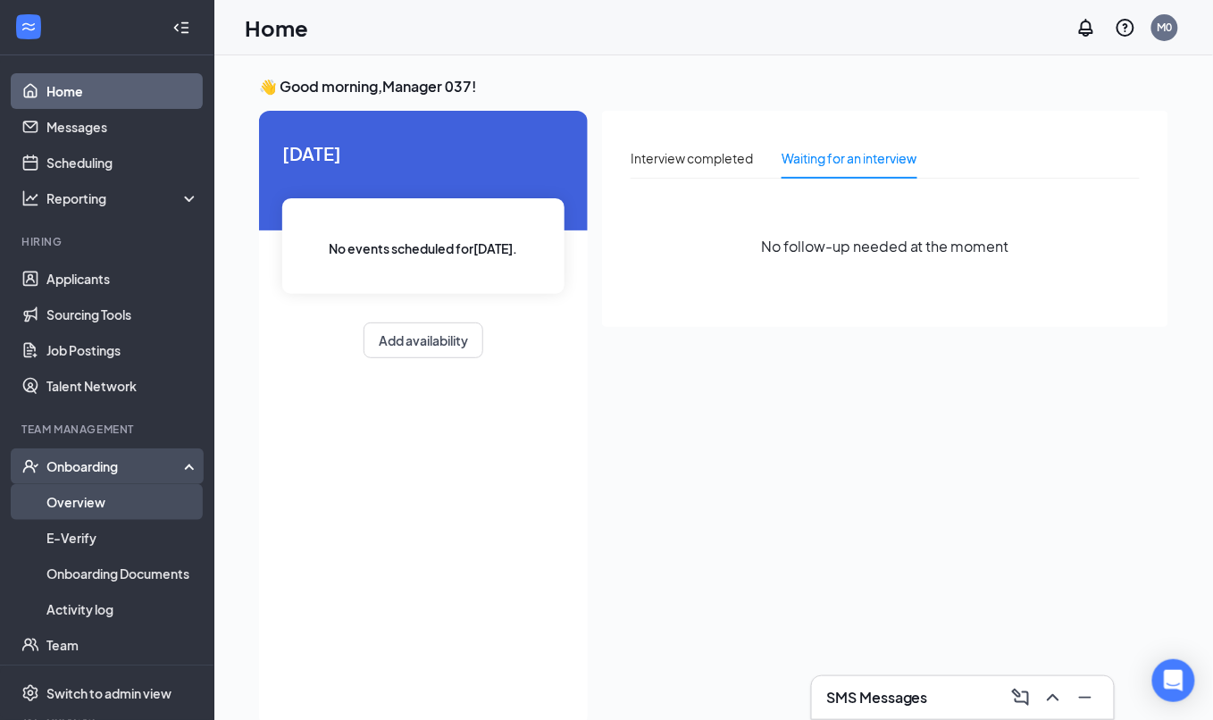
click at [119, 501] on link "Overview" at bounding box center [122, 502] width 153 height 36
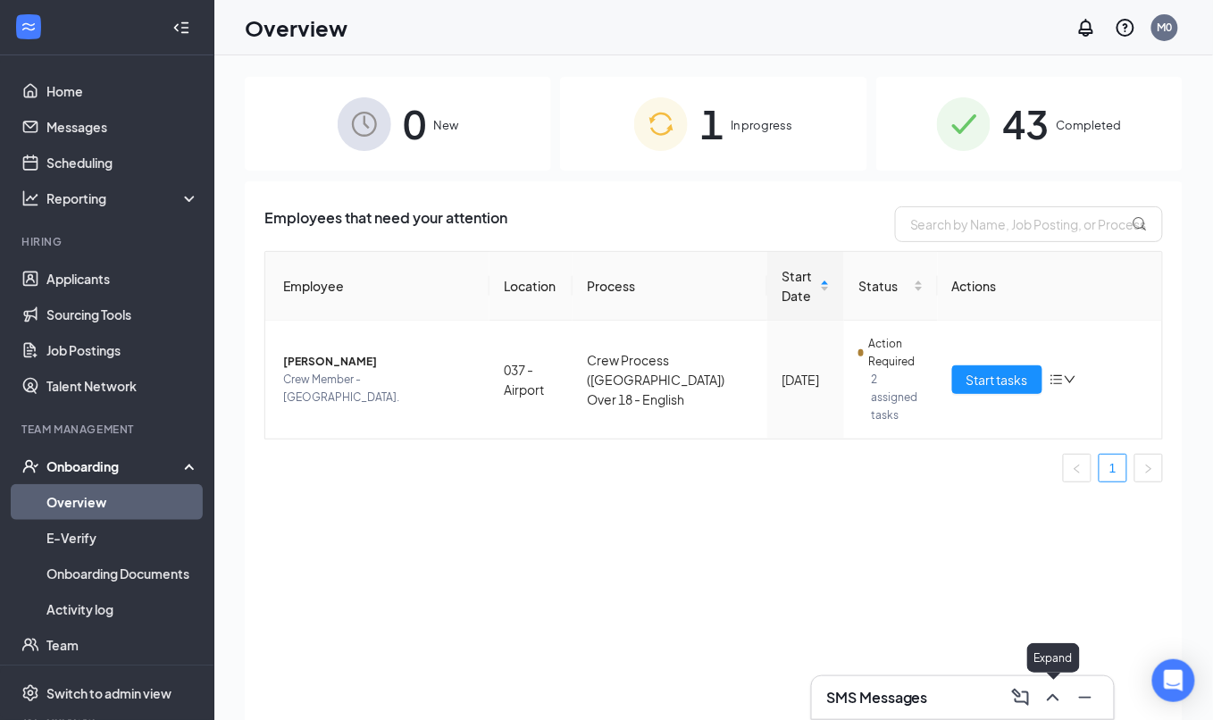
click at [1061, 700] on icon "ChevronUp" at bounding box center [1052, 697] width 21 height 21
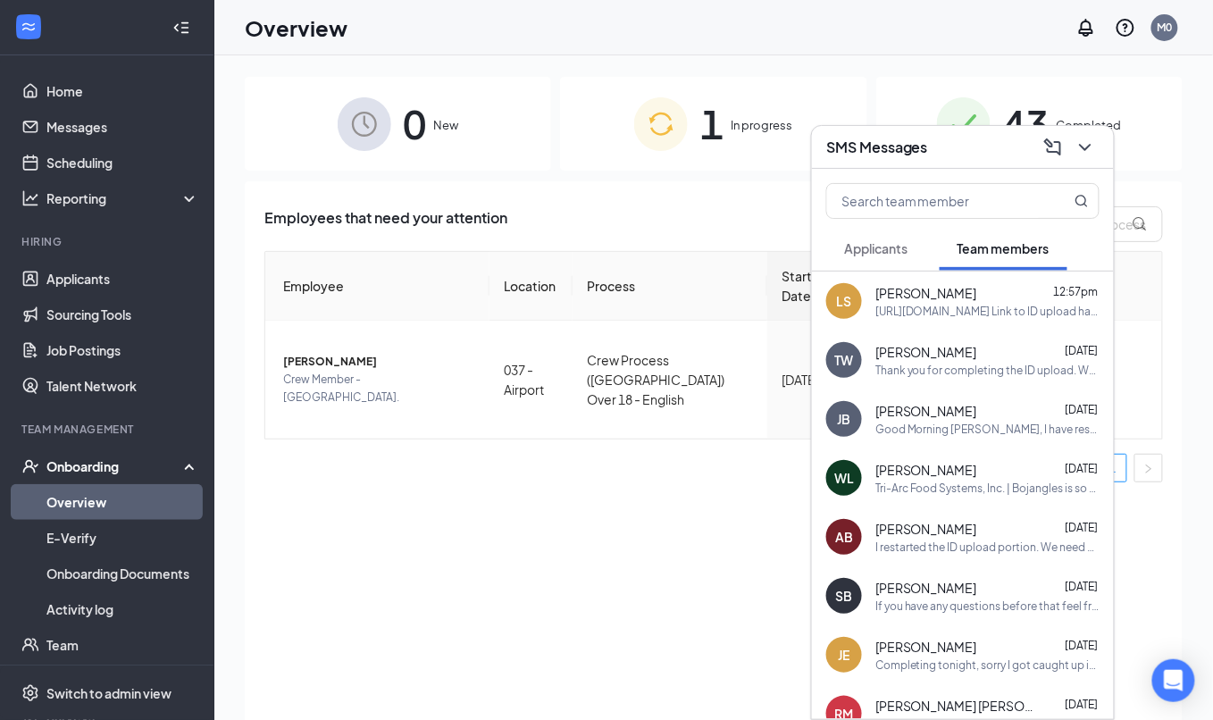
click at [897, 322] on div "LS Lafayette Sturn 12:57pm https://www.workstream.us/j/onboarding/132cec37/empl…" at bounding box center [963, 301] width 302 height 59
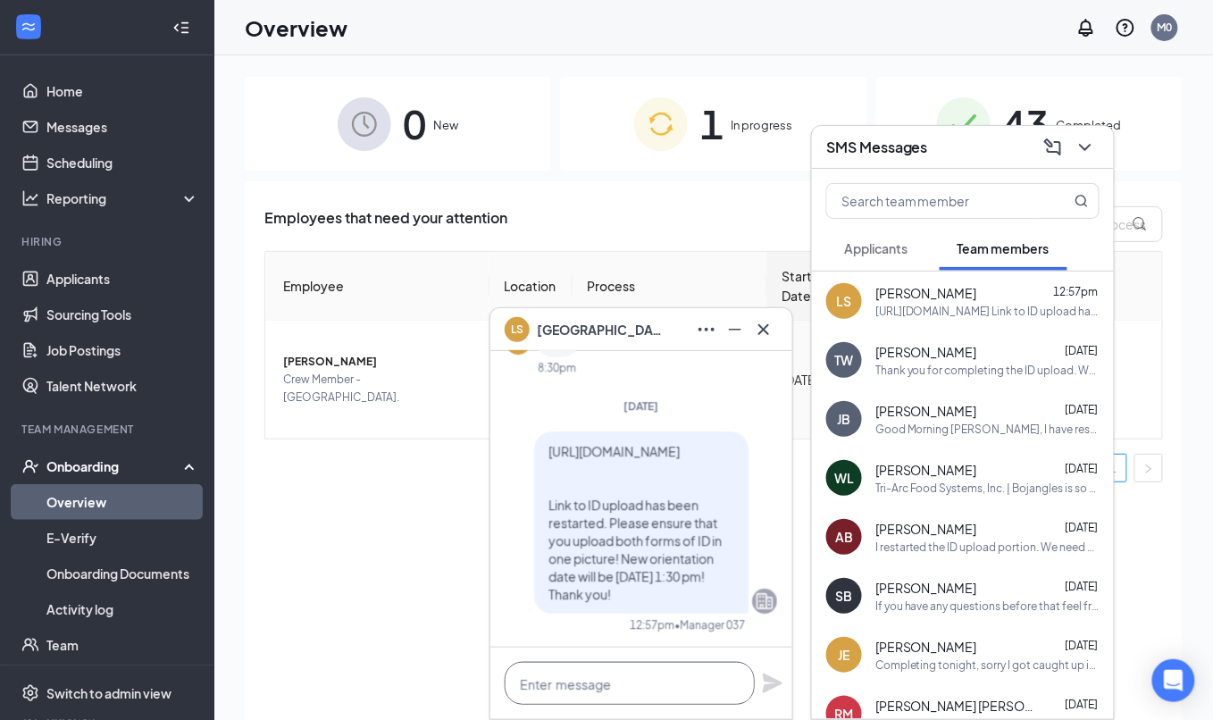
click at [669, 675] on textarea at bounding box center [630, 683] width 250 height 43
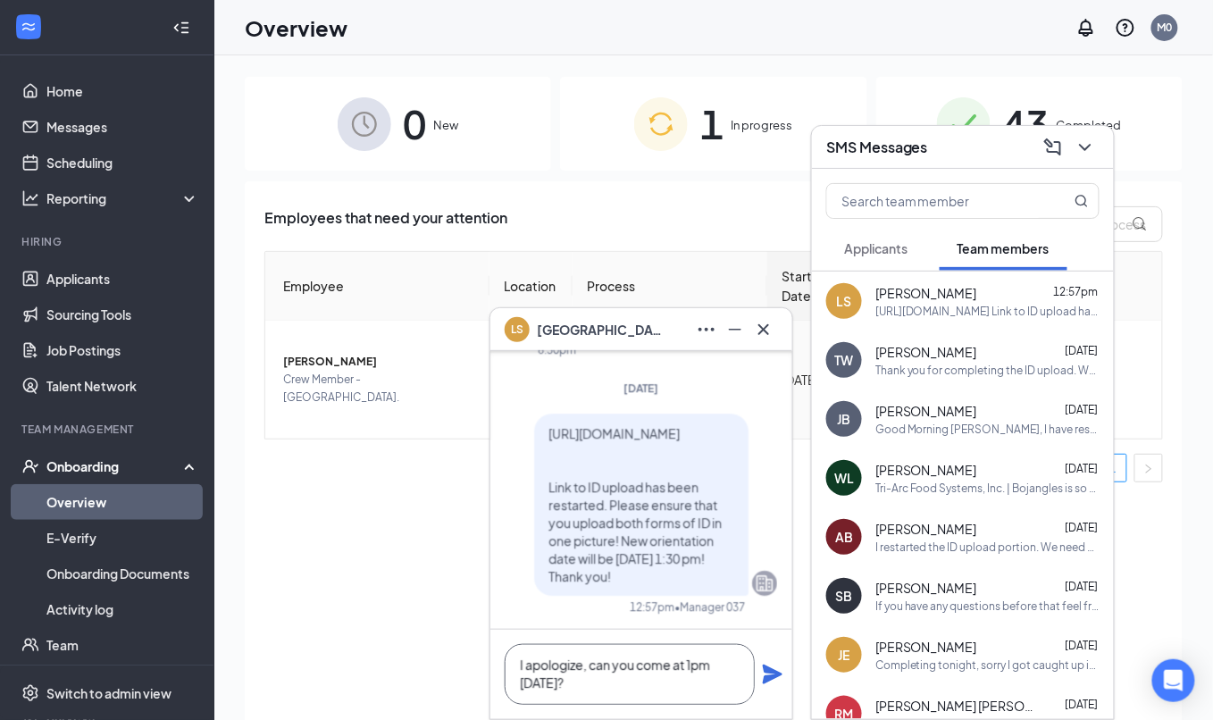
type textarea "I apologize, can you come at 1pm on friday?"
click at [758, 676] on div "I apologize, can you come at 1pm on friday?" at bounding box center [641, 674] width 302 height 89
click at [765, 673] on icon "Plane" at bounding box center [772, 674] width 21 height 21
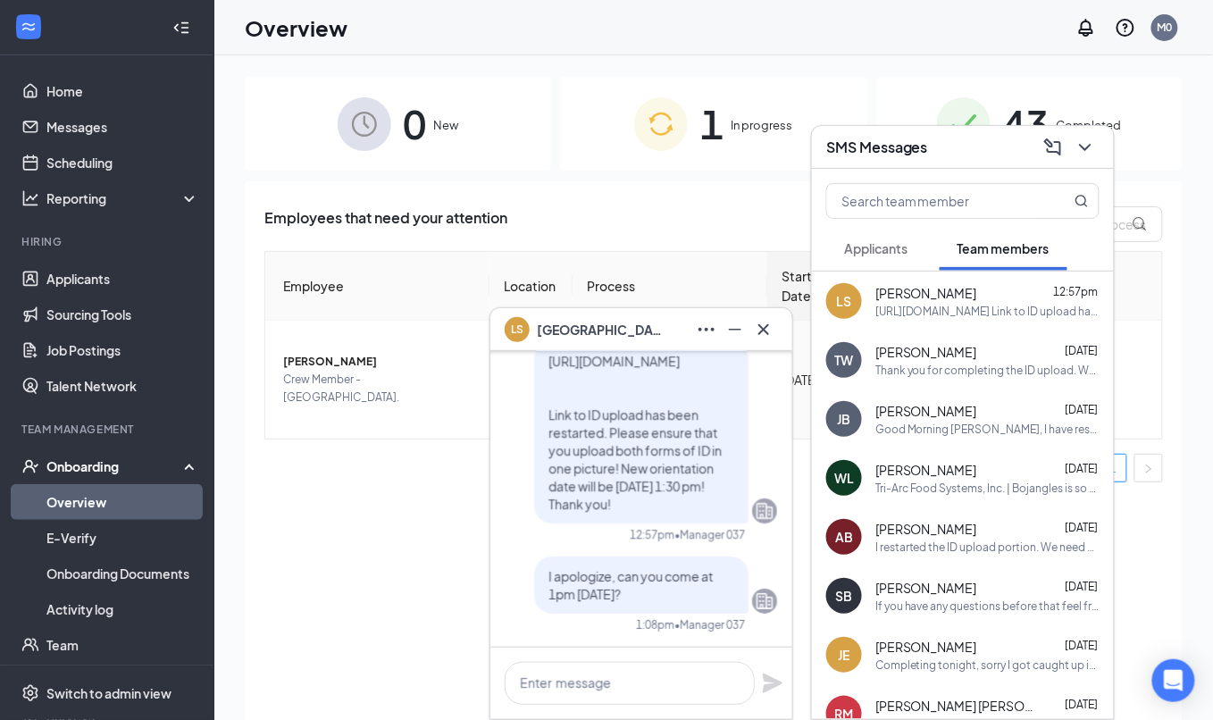
scroll to position [0, 0]
click at [777, 326] on button at bounding box center [763, 329] width 29 height 29
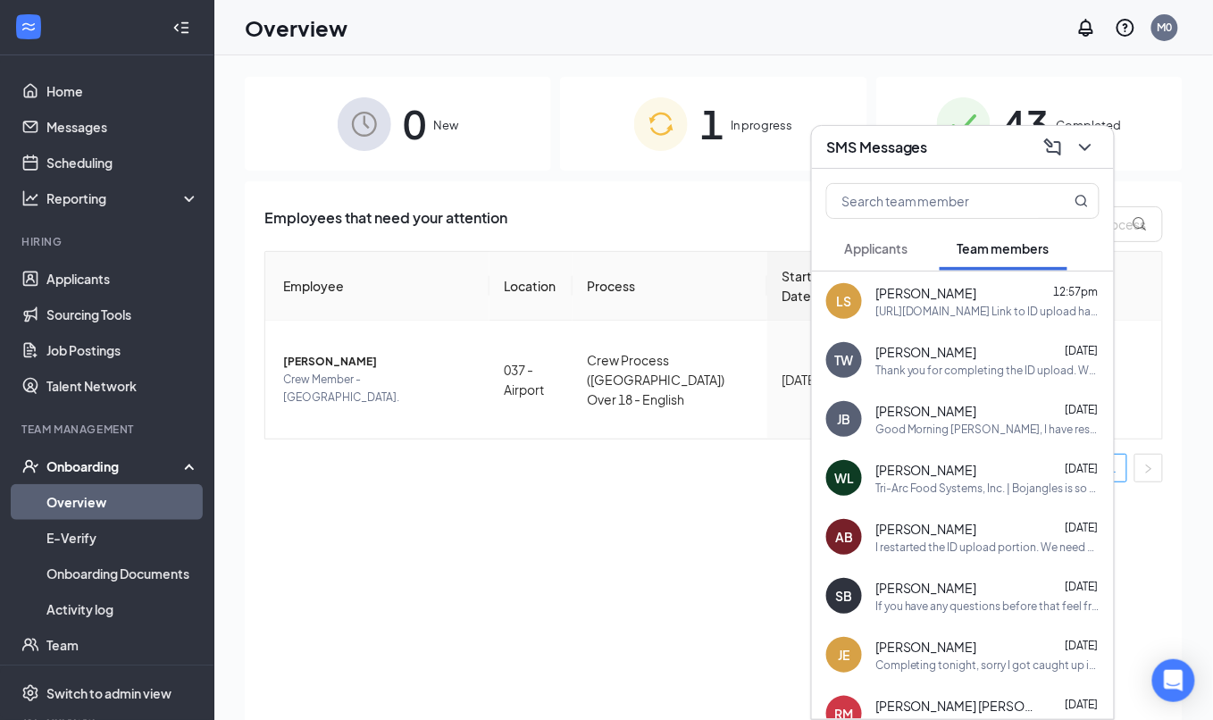
click at [1087, 150] on icon "ChevronDown" at bounding box center [1085, 147] width 21 height 21
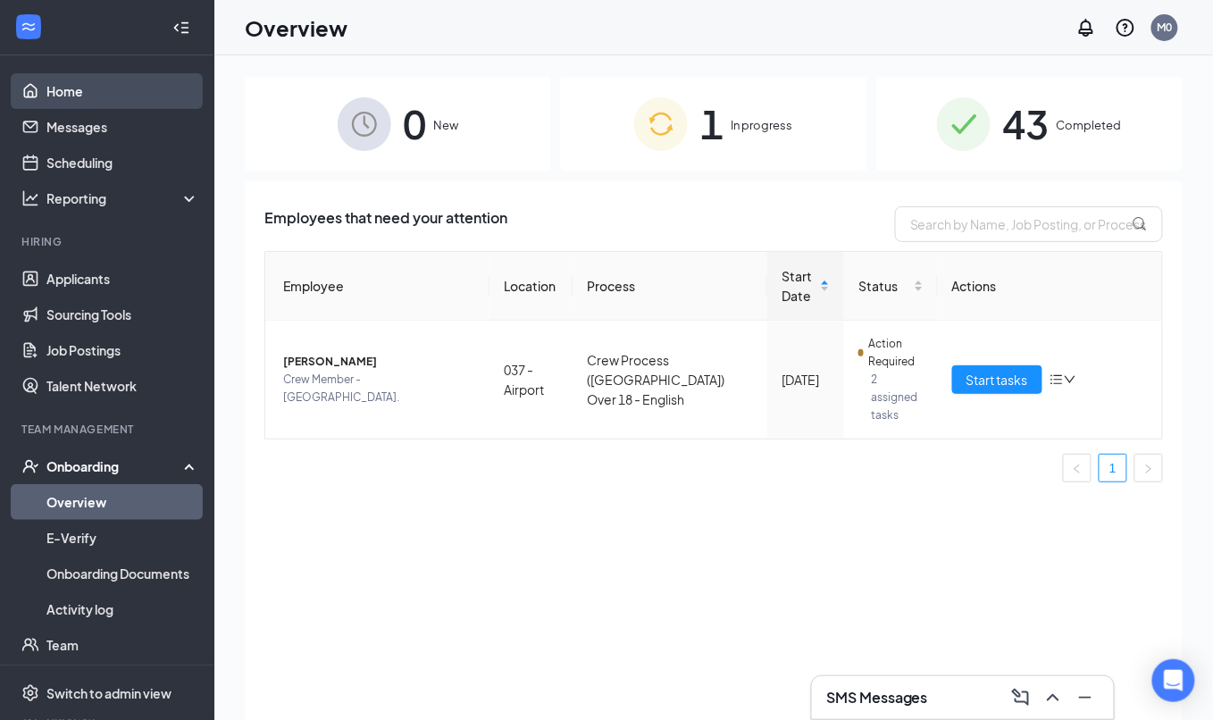
click at [84, 83] on link "Home" at bounding box center [122, 91] width 153 height 36
